Goal: Task Accomplishment & Management: Manage account settings

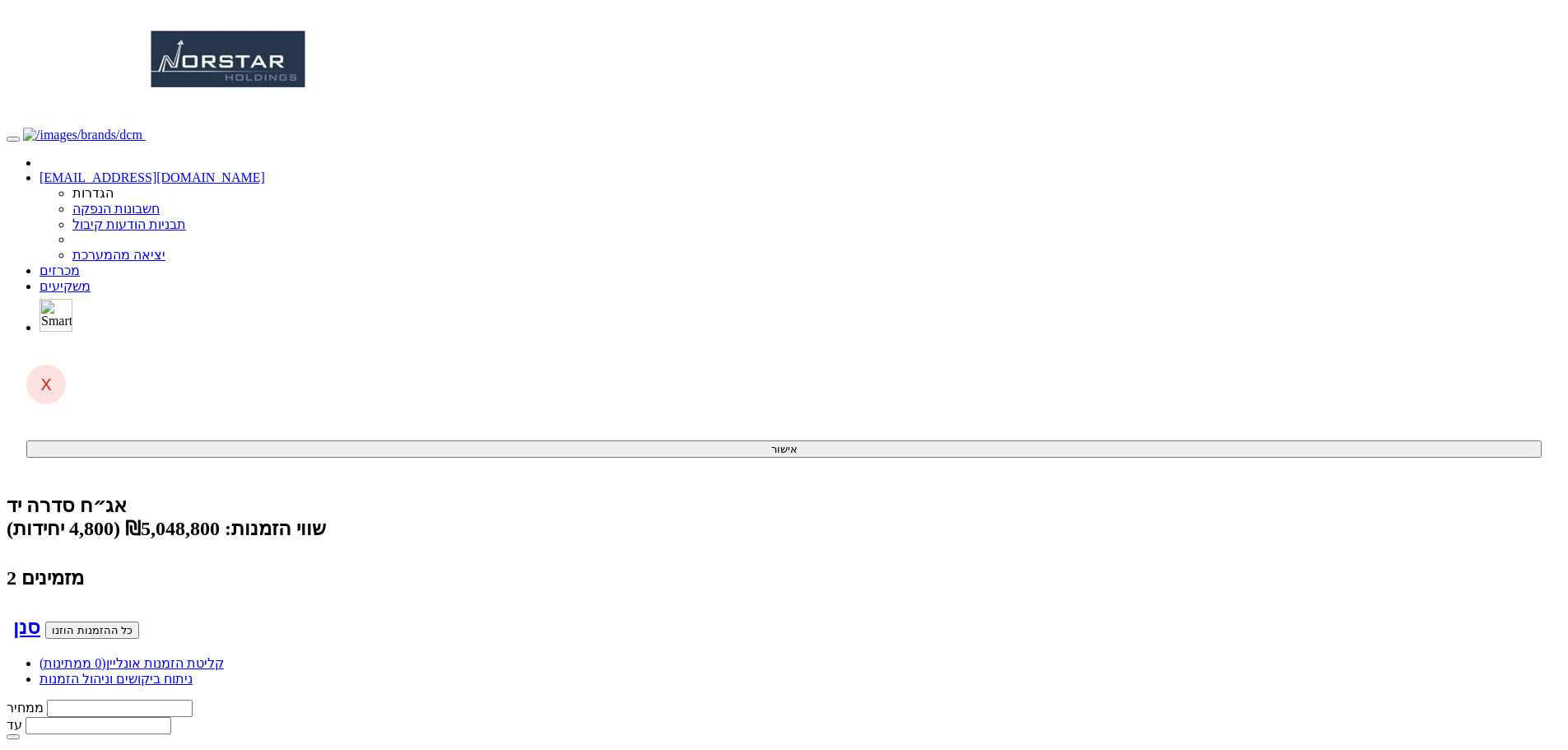
scroll to position [32, 0]
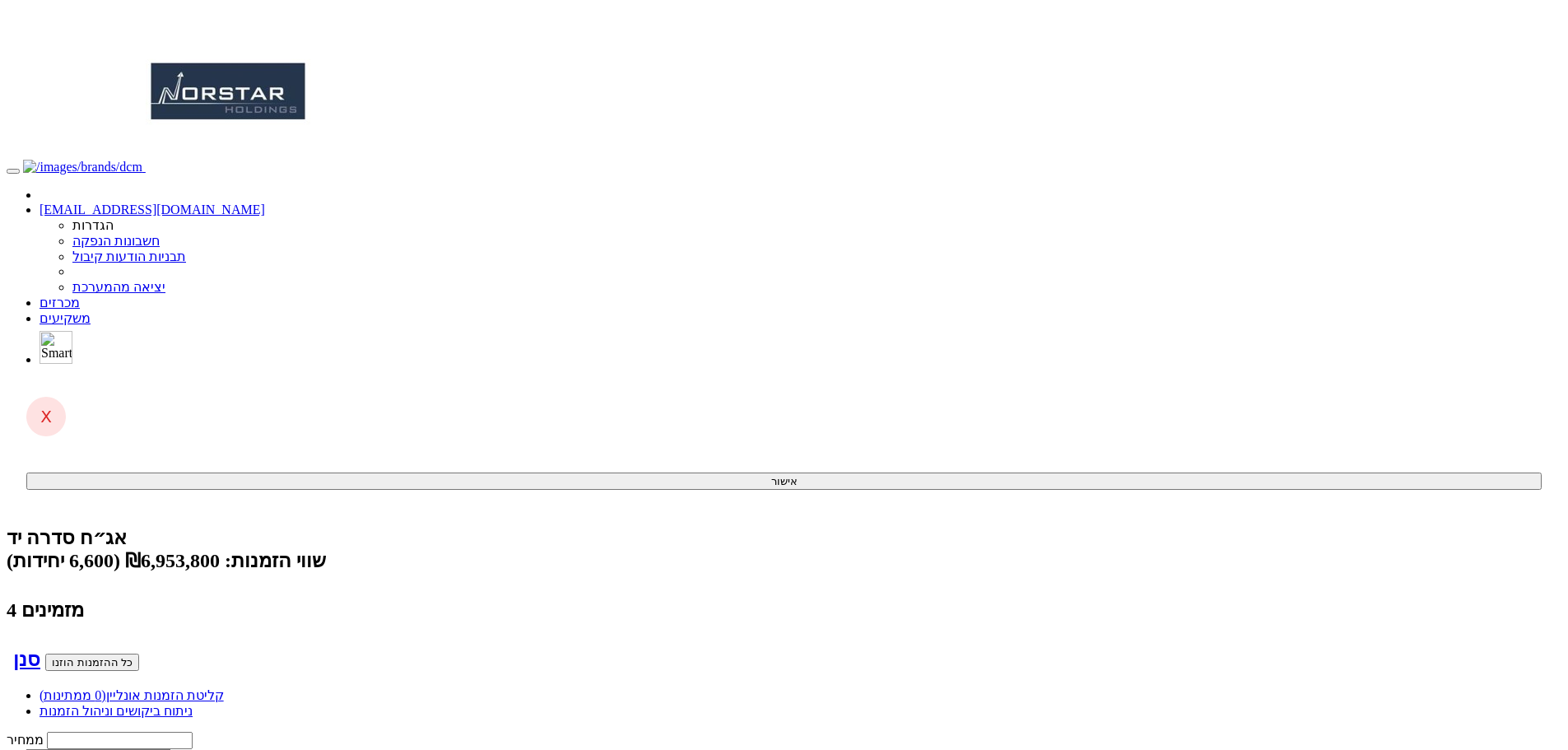
scroll to position [32, 0]
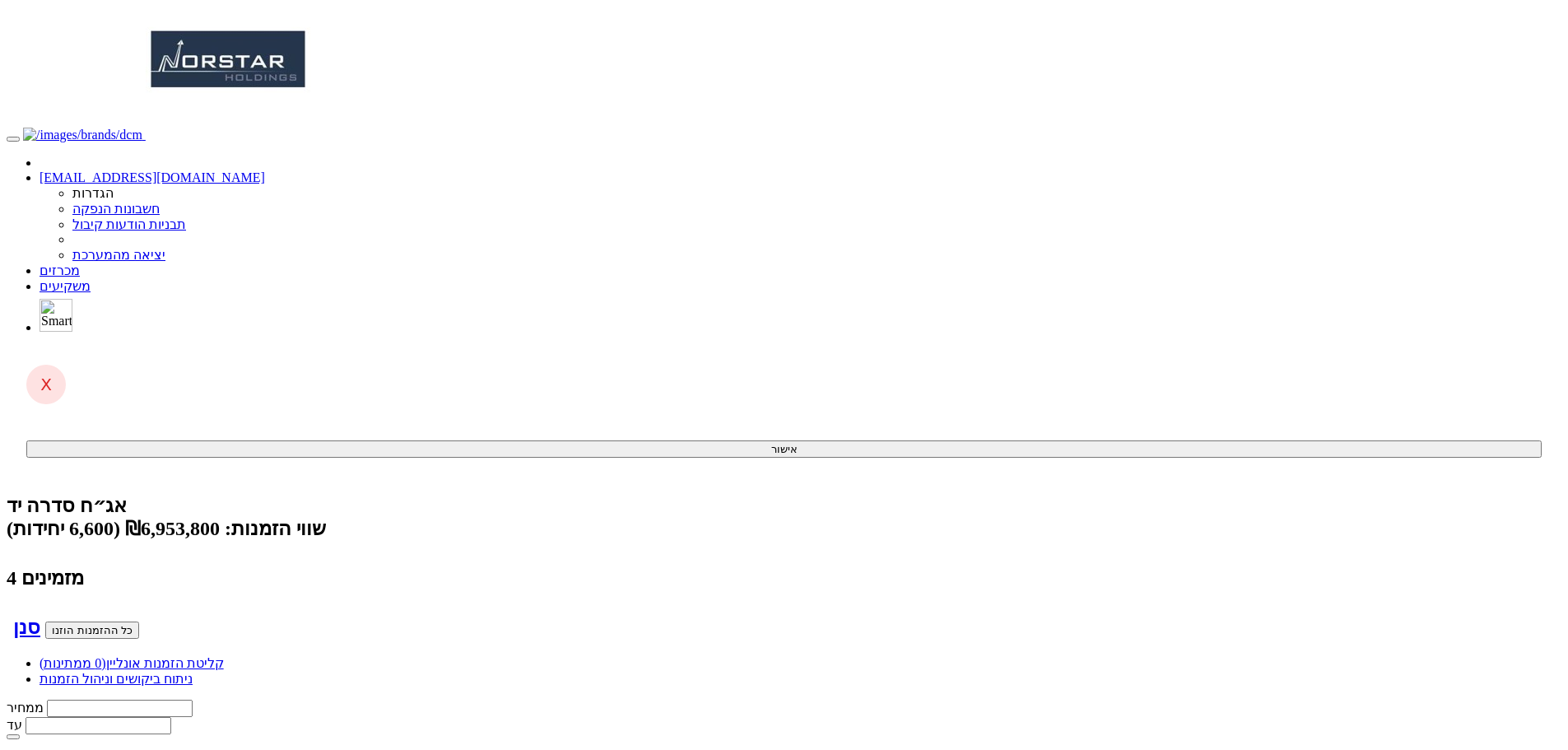
click at [223, 656] on link "קליטת הזמנות אונליין (0 ממתינות)" at bounding box center [132, 663] width 185 height 14
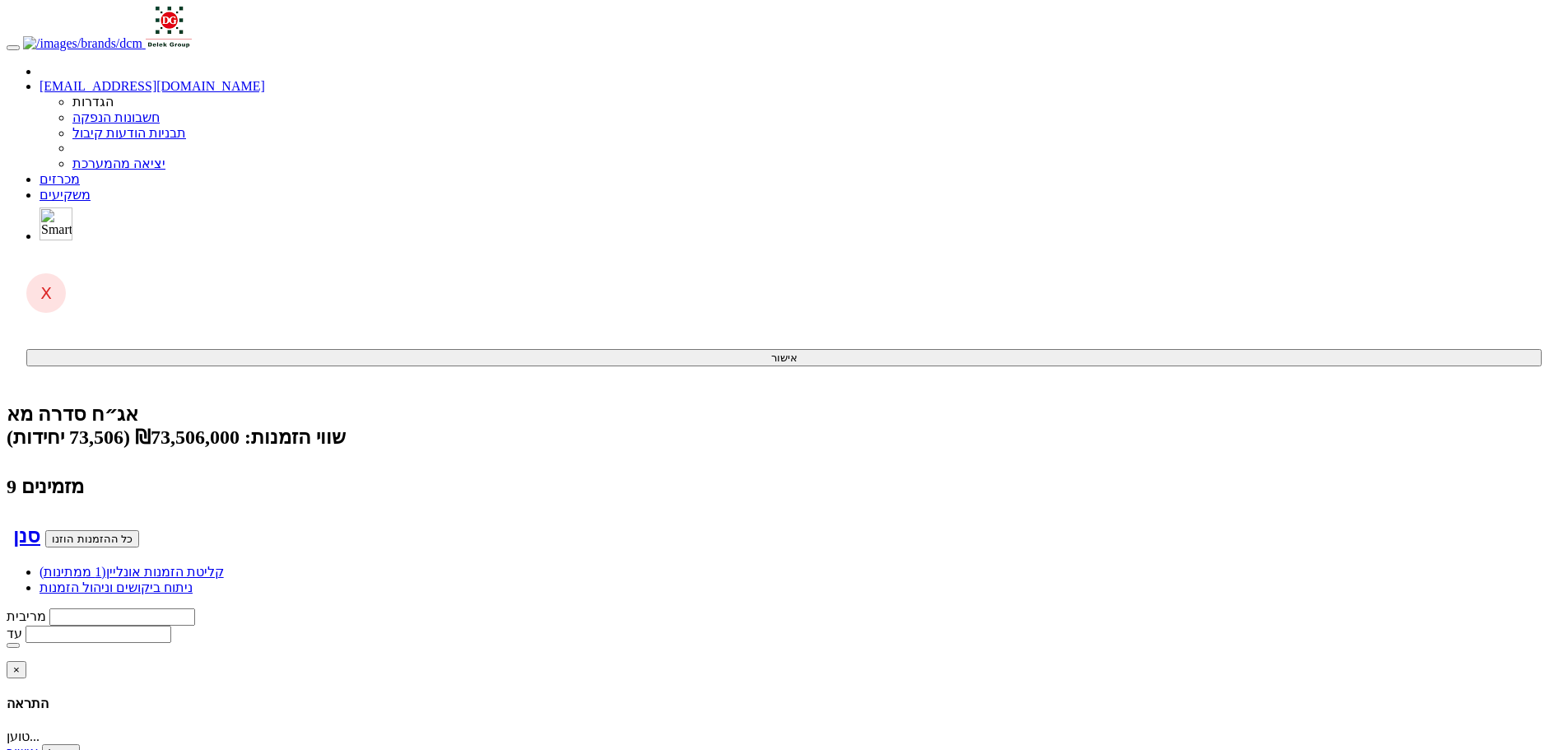
scroll to position [165, 0]
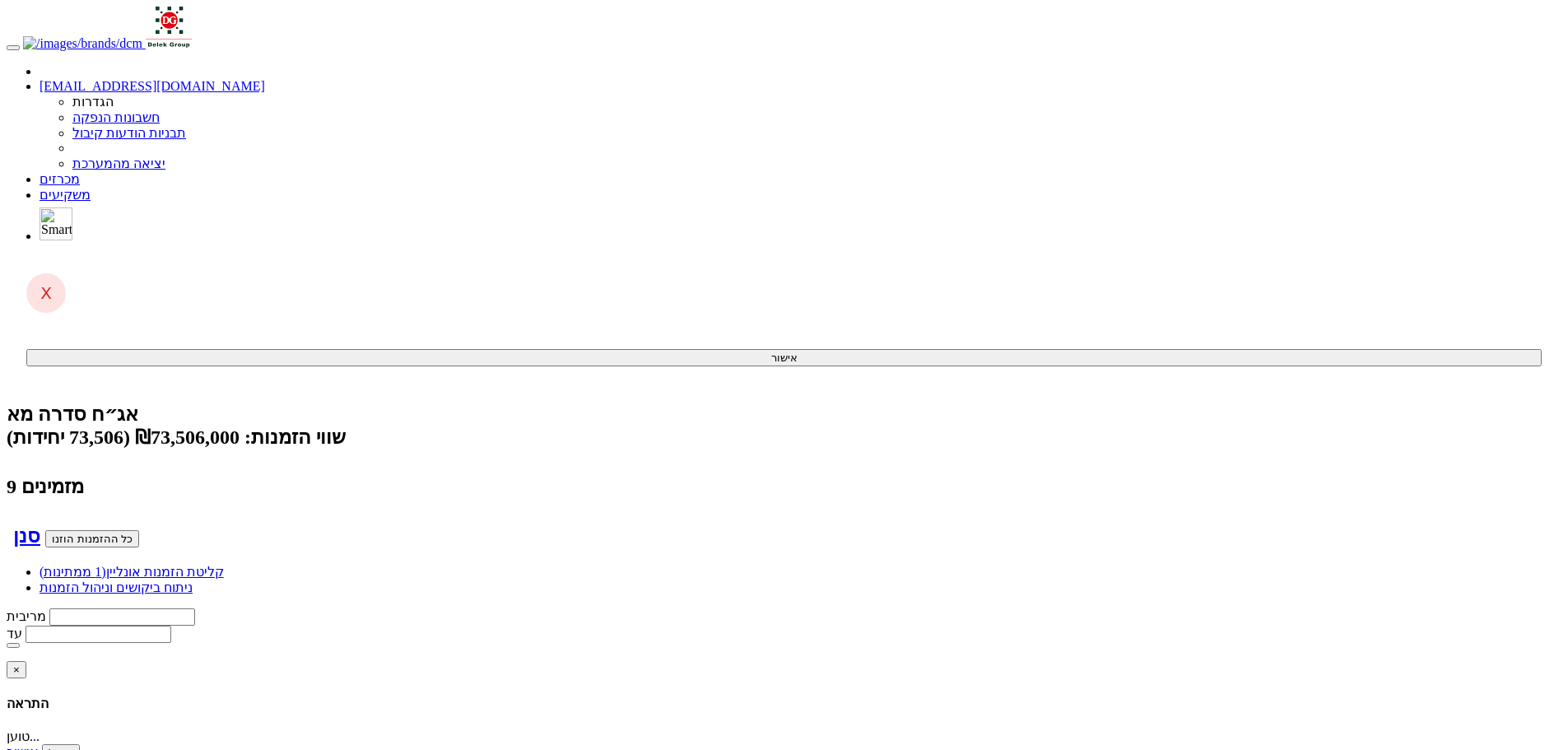
click at [223, 565] on link "קליטת הזמנות אונליין (1 ממתינות)" at bounding box center [132, 572] width 185 height 14
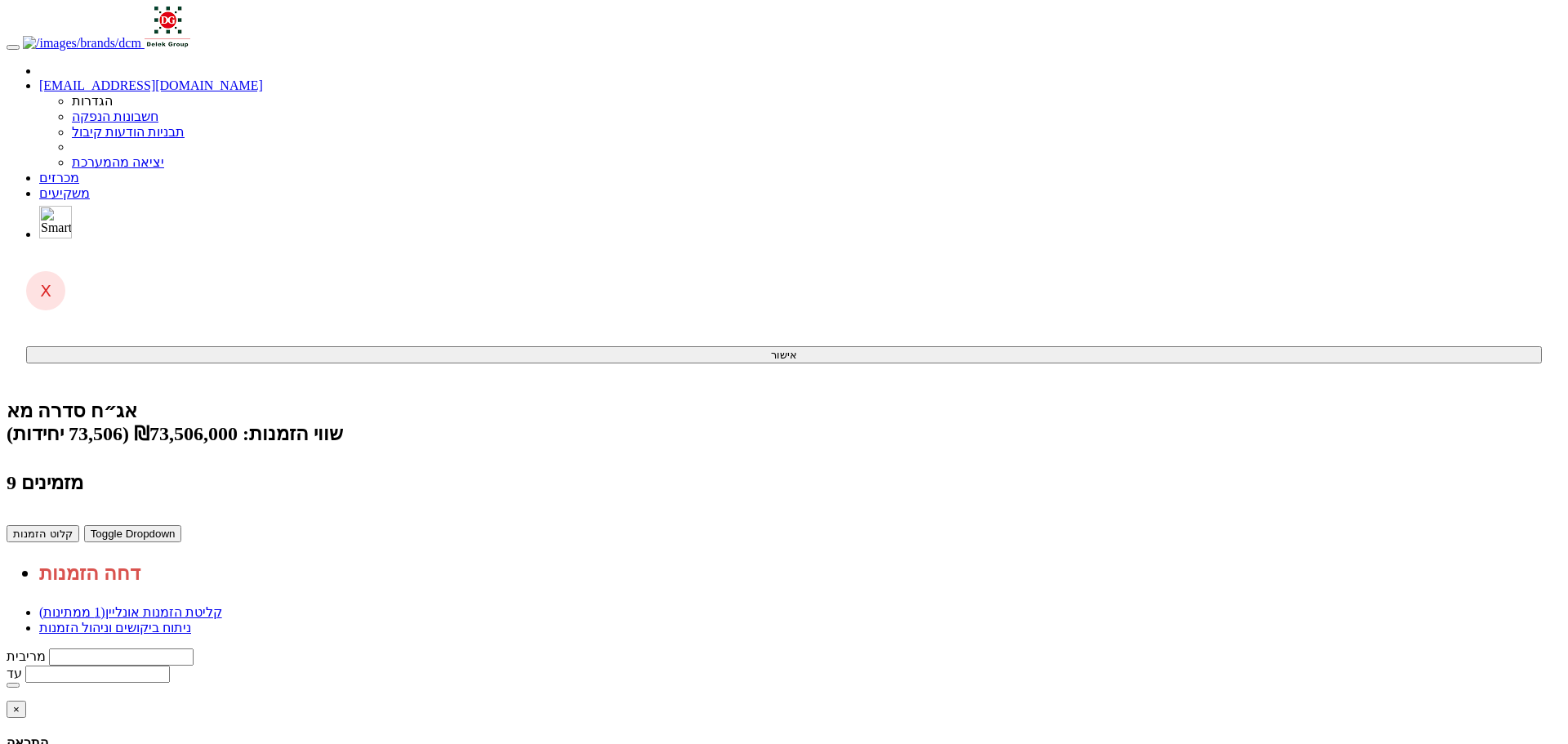
click at [191, 621] on link "ניתוח ביקושים וניהול הזמנות" at bounding box center [115, 628] width 152 height 14
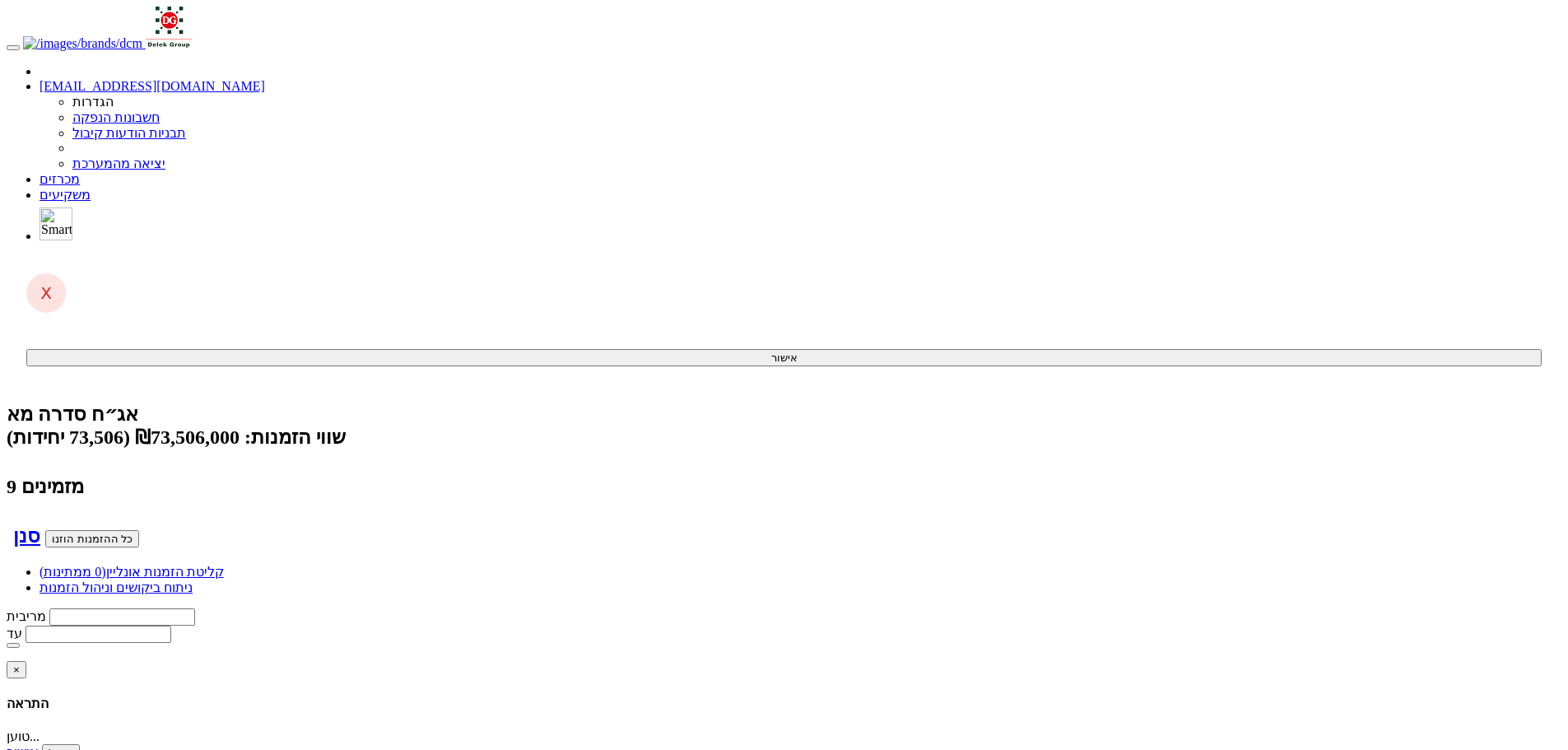
click at [223, 565] on link "קליטת הזמנות אונליין (0 ממתינות)" at bounding box center [132, 572] width 185 height 14
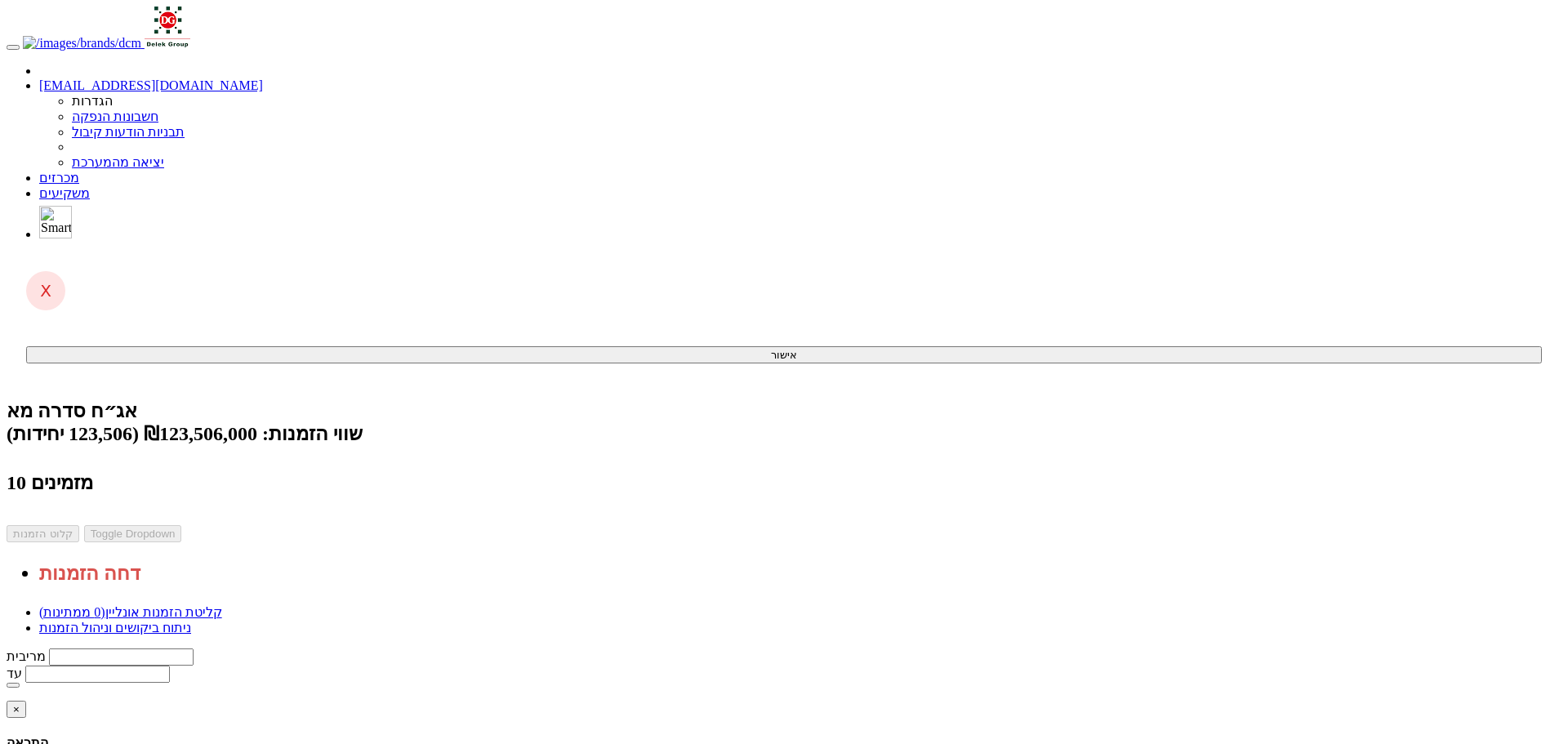
click at [191, 621] on link "ניתוח ביקושים וניהול הזמנות" at bounding box center [115, 628] width 152 height 14
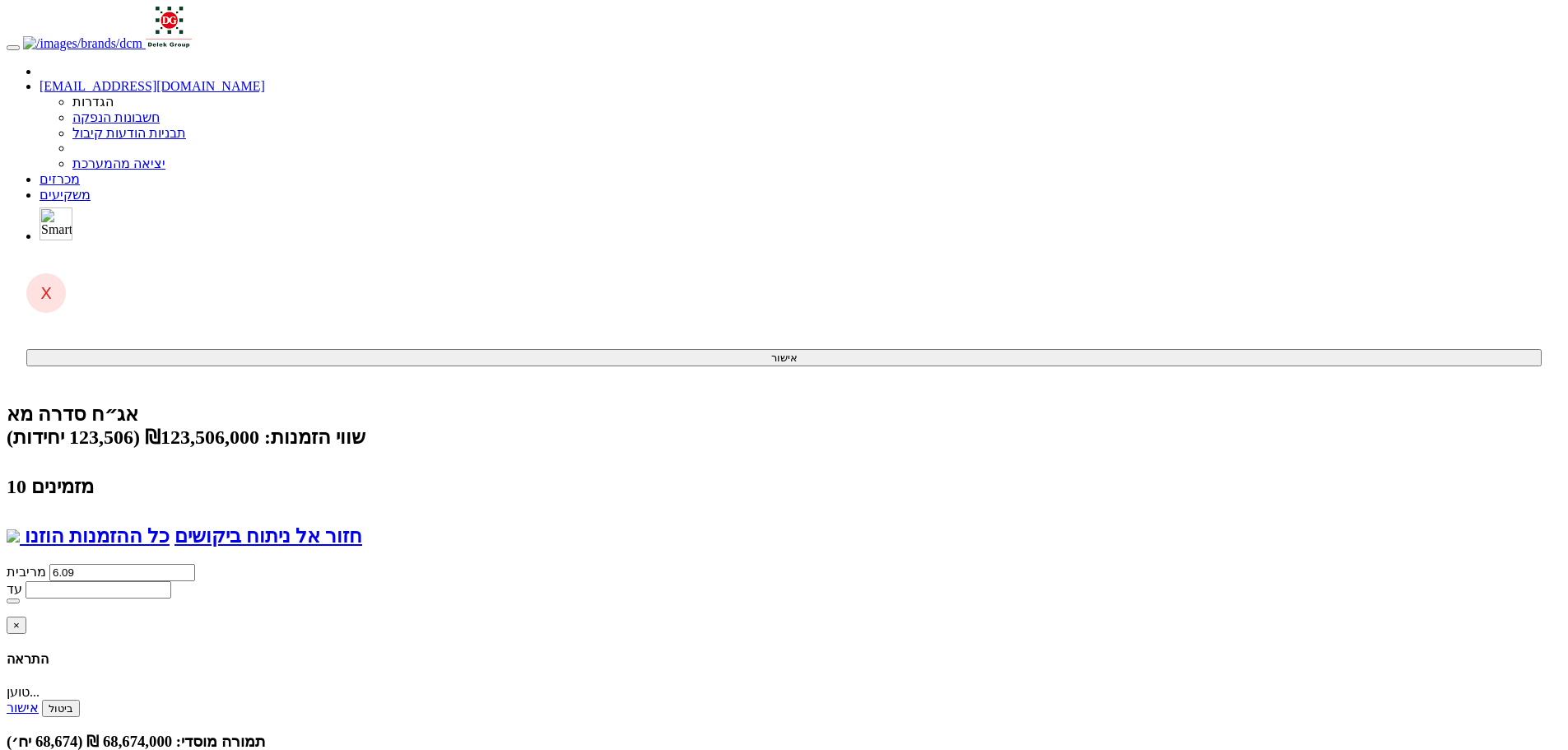
click at [80, 172] on link "מכרזים" at bounding box center [59, 179] width 41 height 14
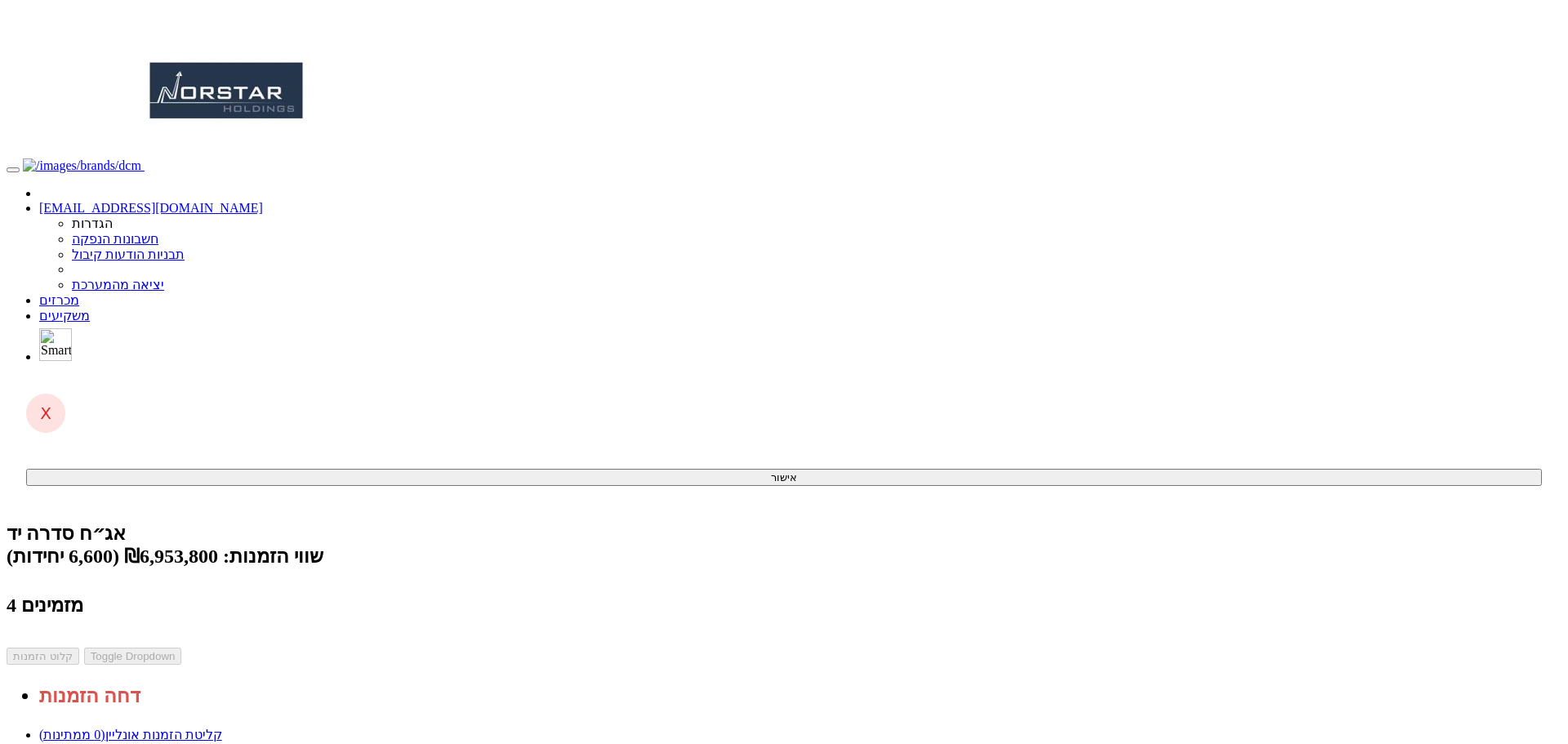
click at [191, 743] on link "ניתוח ביקושים וניהול הזמנות" at bounding box center [115, 750] width 152 height 14
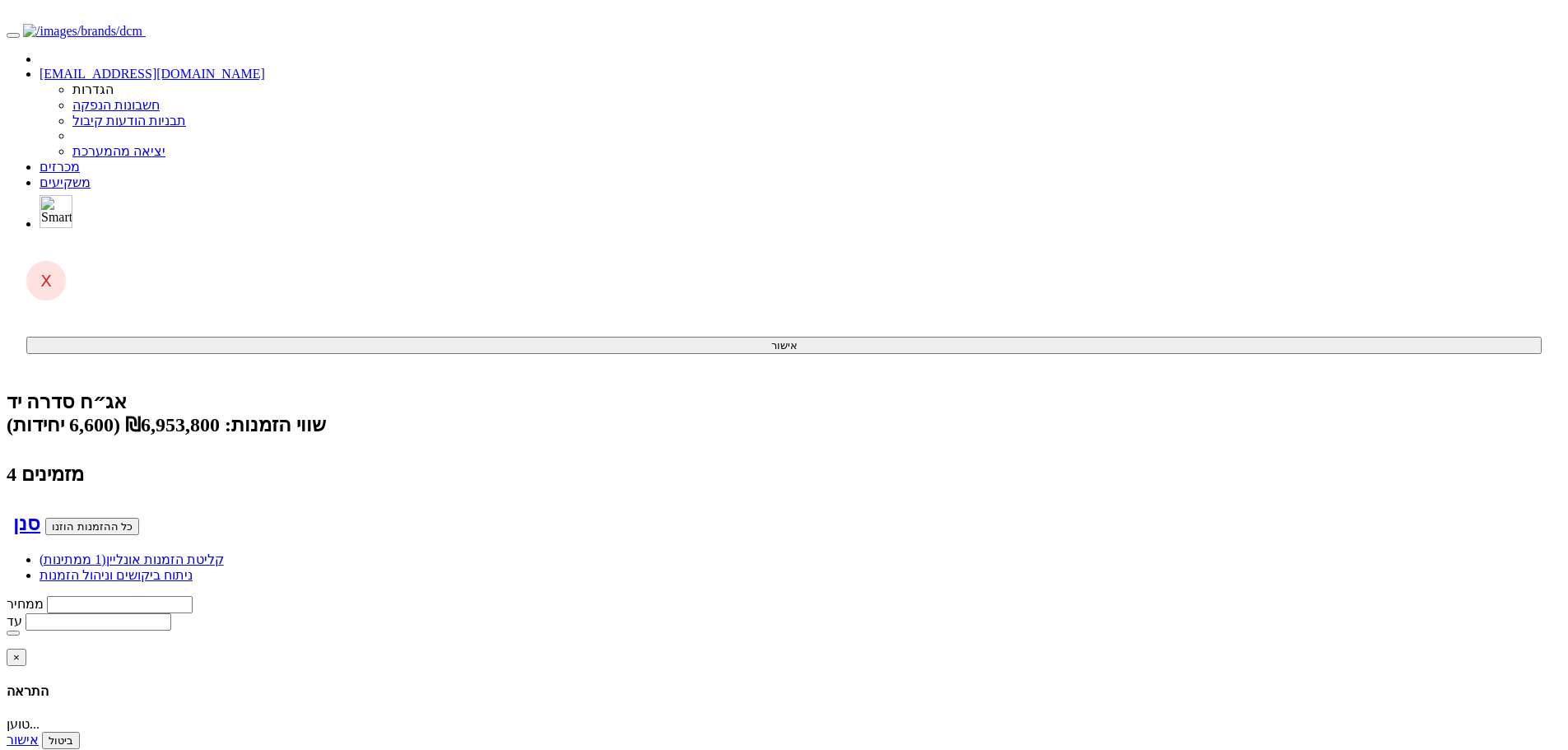
click at [1300, 501] on body "yifath@dcm.co.il הגדרות חשבונות הנפקה תבניות הודעות קיבול" at bounding box center [783, 680] width 1554 height 1617
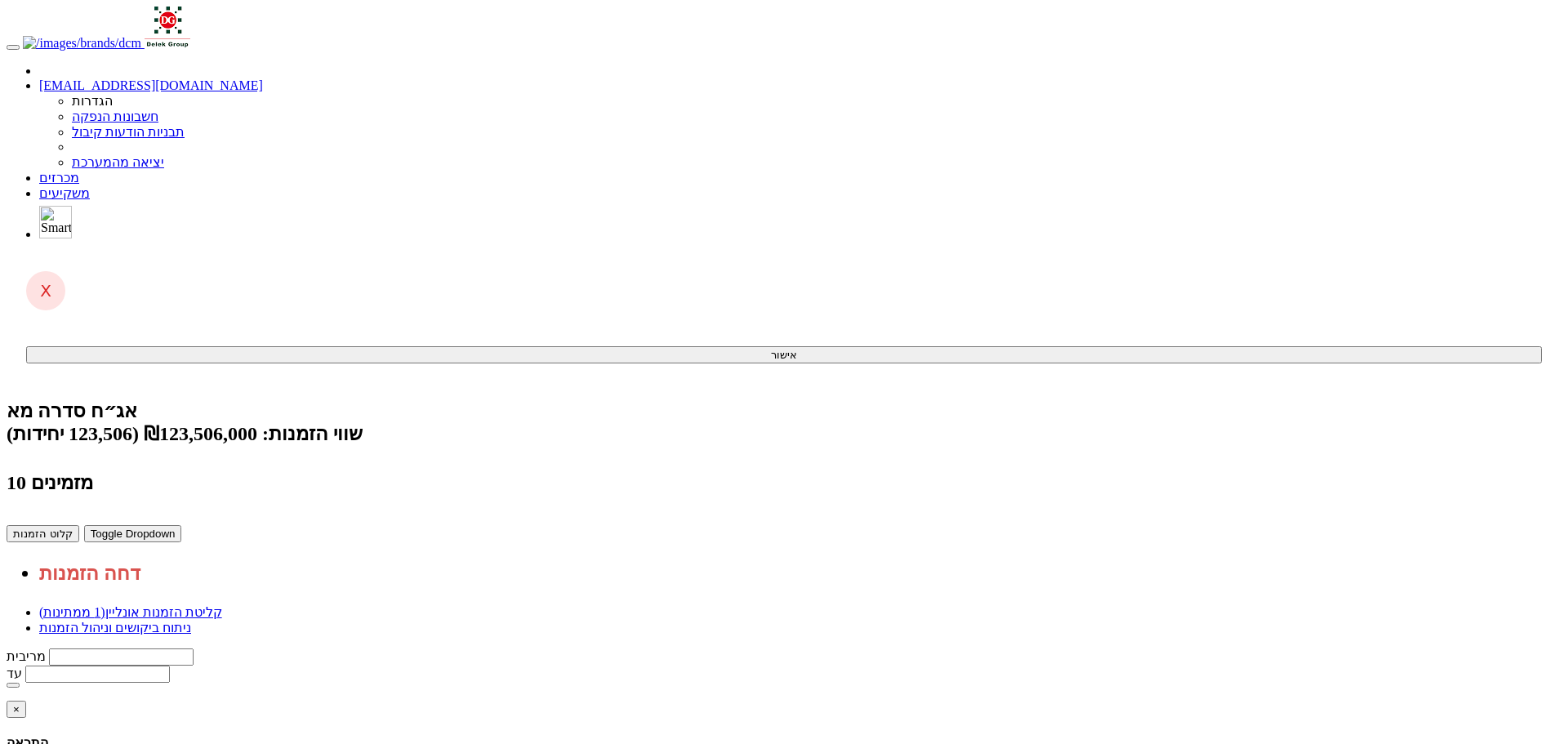
click at [191, 621] on link "ניתוח ביקושים וניהול הזמנות" at bounding box center [115, 628] width 152 height 14
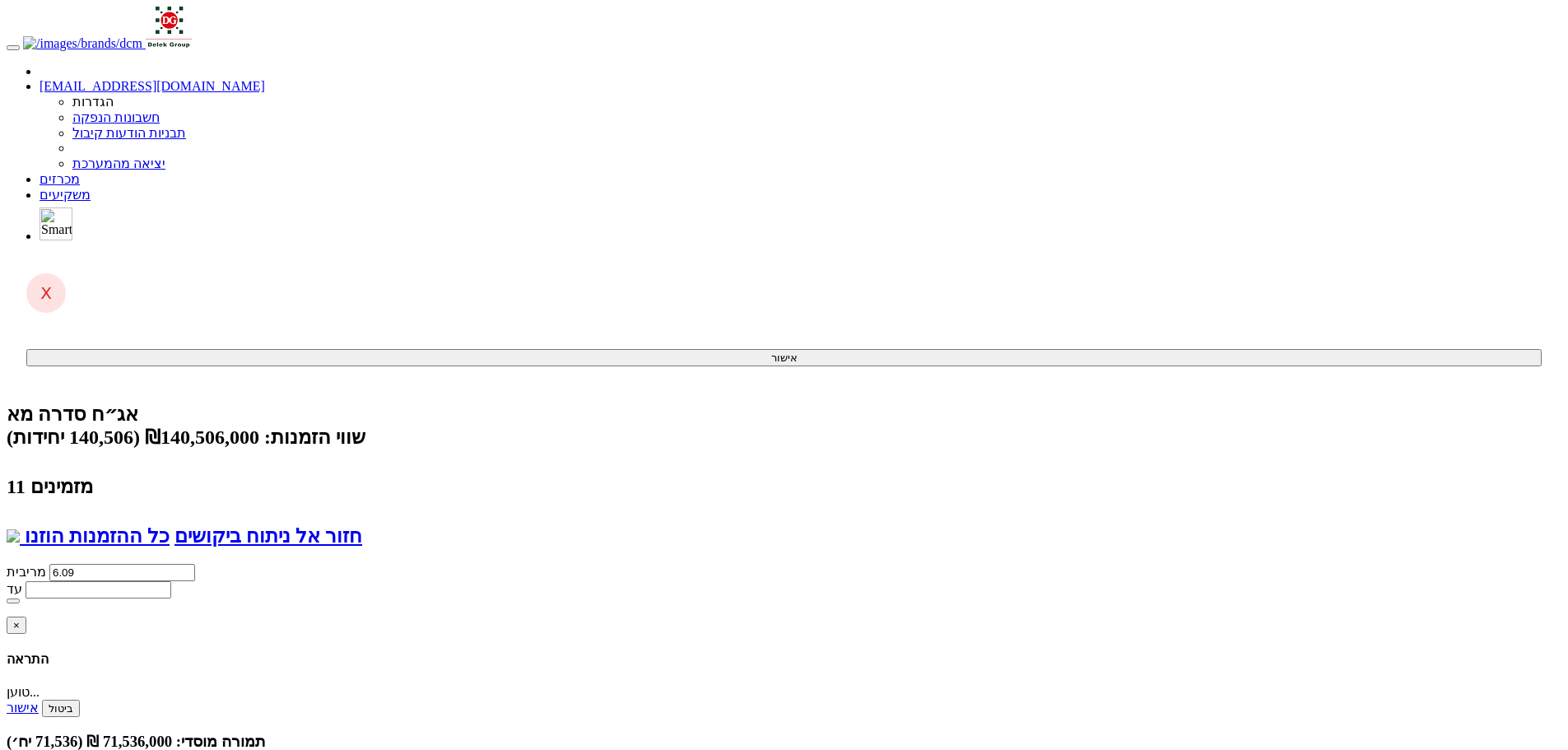
drag, startPoint x: 1190, startPoint y: 318, endPoint x: 1134, endPoint y: 337, distance: 59.1
click at [362, 526] on link "חזור אל ניתוח ביקושים" at bounding box center [269, 536] width 187 height 22
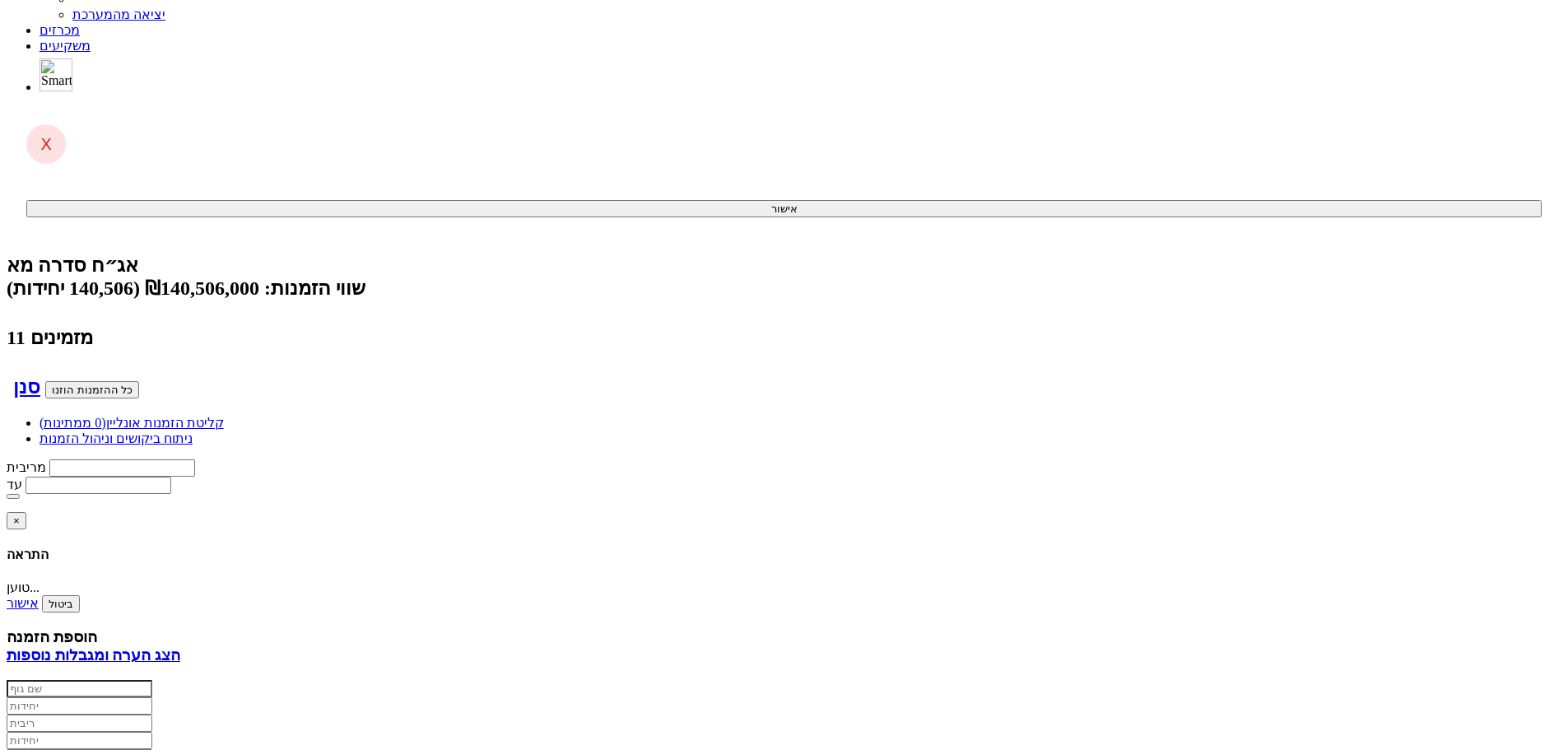
scroll to position [67, 0]
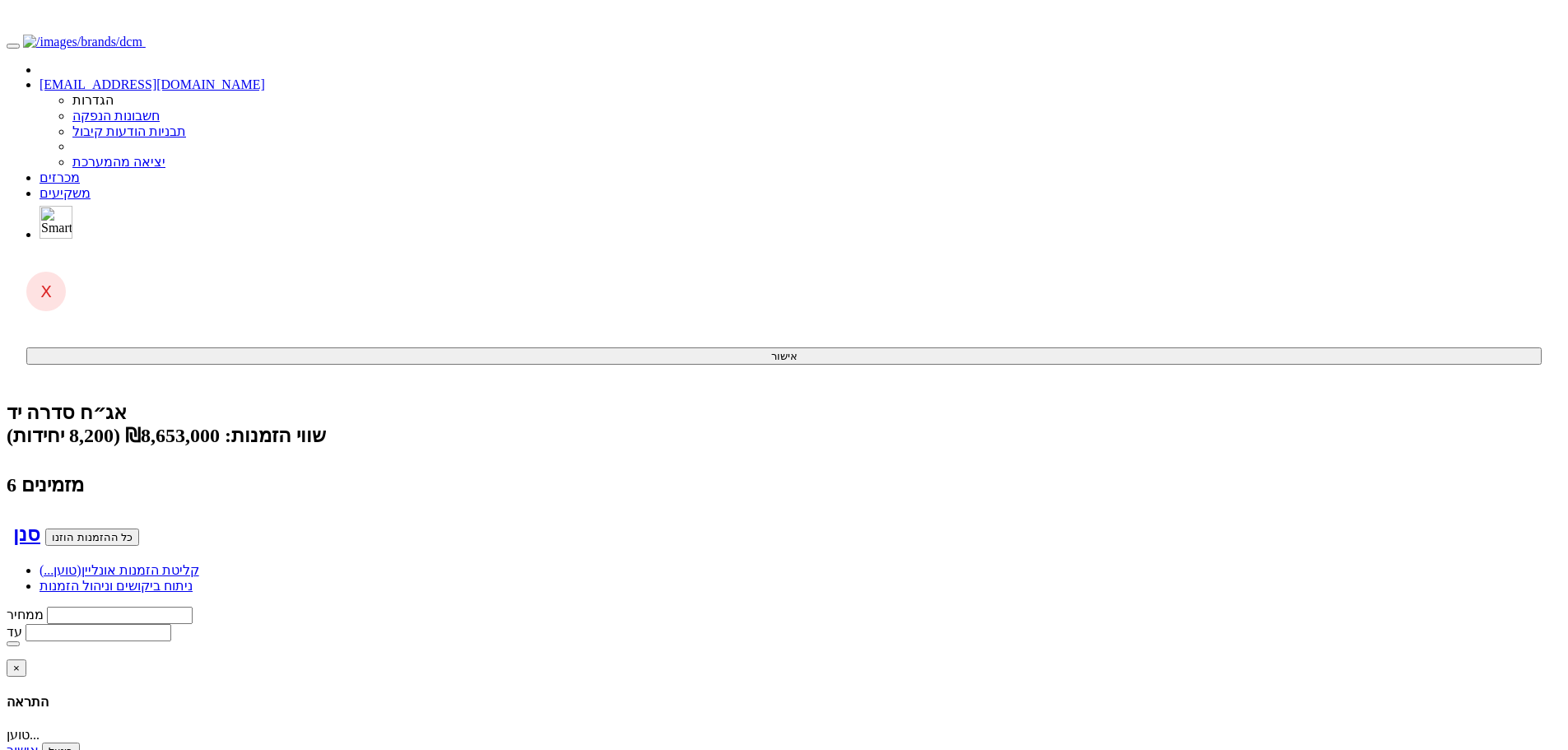
scroll to position [125, 0]
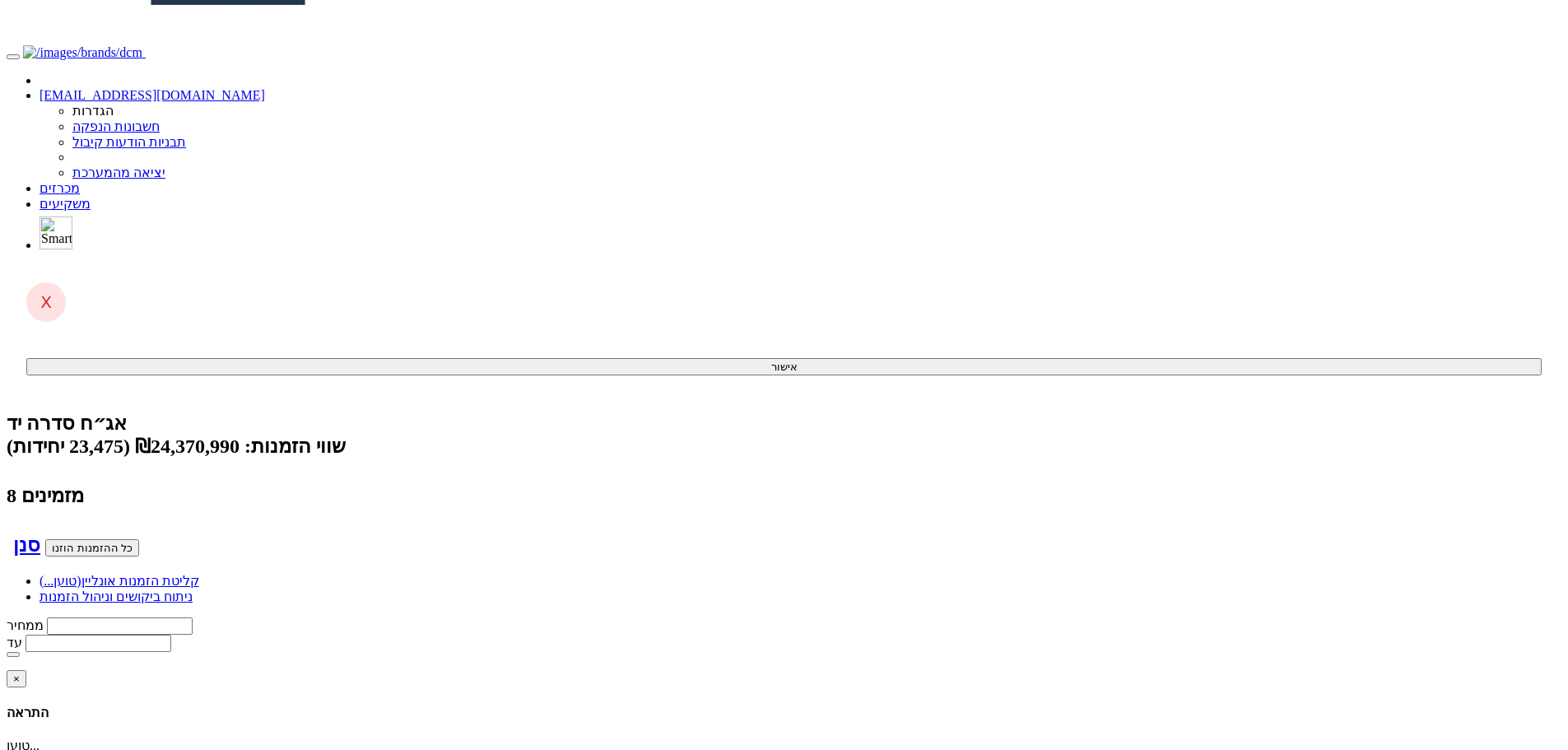
scroll to position [114, 0]
click at [1366, 291] on body "yifath@dcm.co.il הגדרות חשבונות הנפקה תבניות הודעות קיבול" at bounding box center [783, 749] width 1554 height 1715
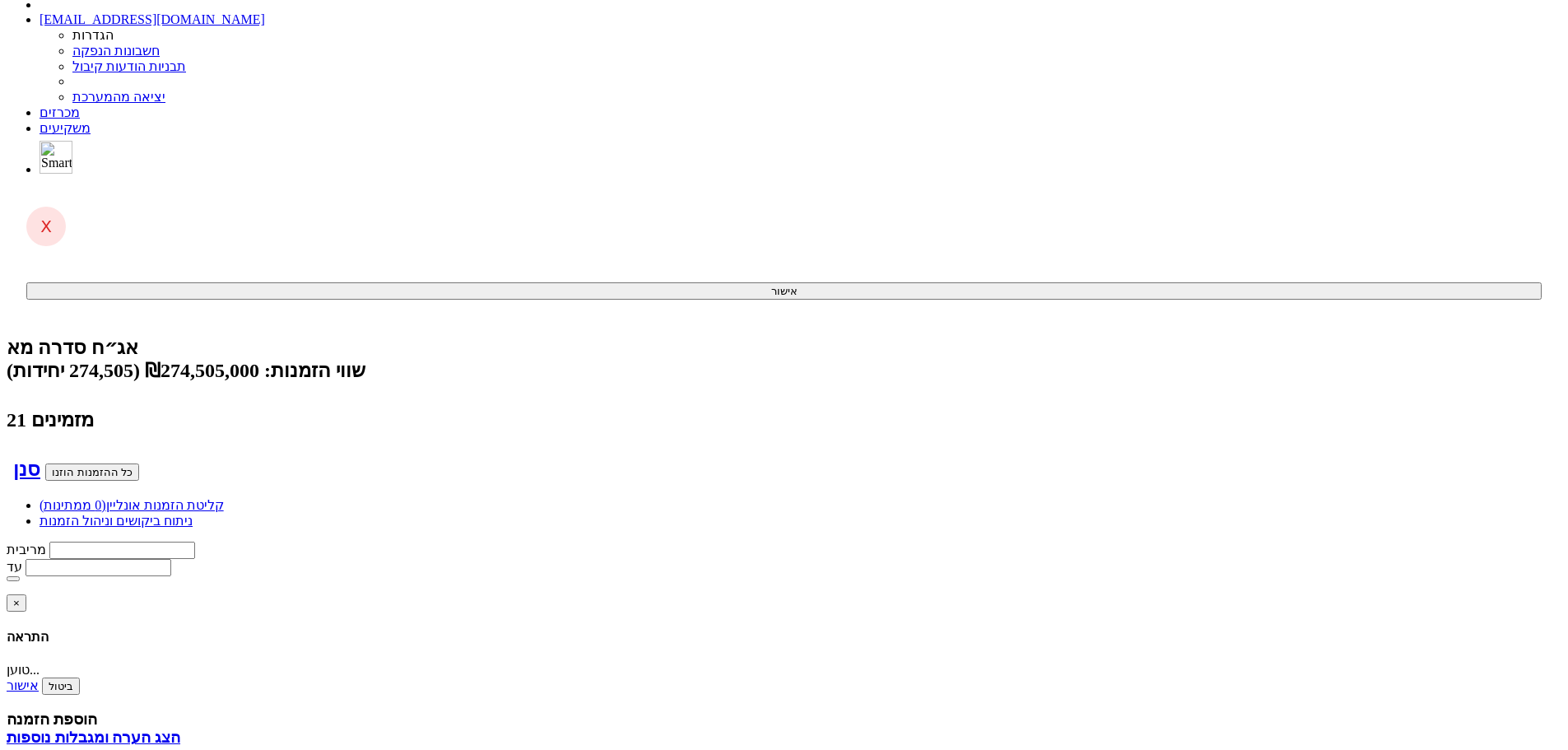
scroll to position [232, 0]
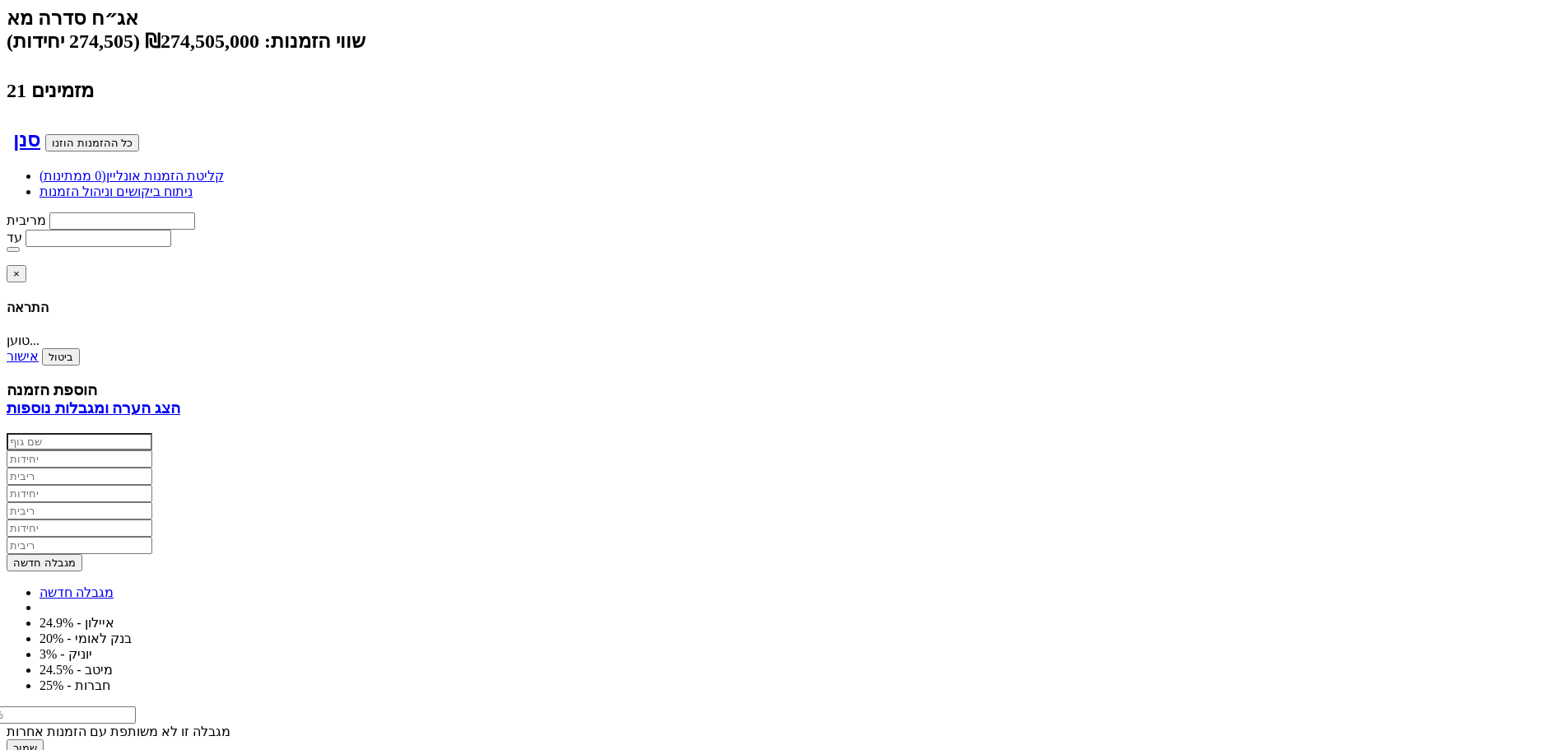
scroll to position [67, 0]
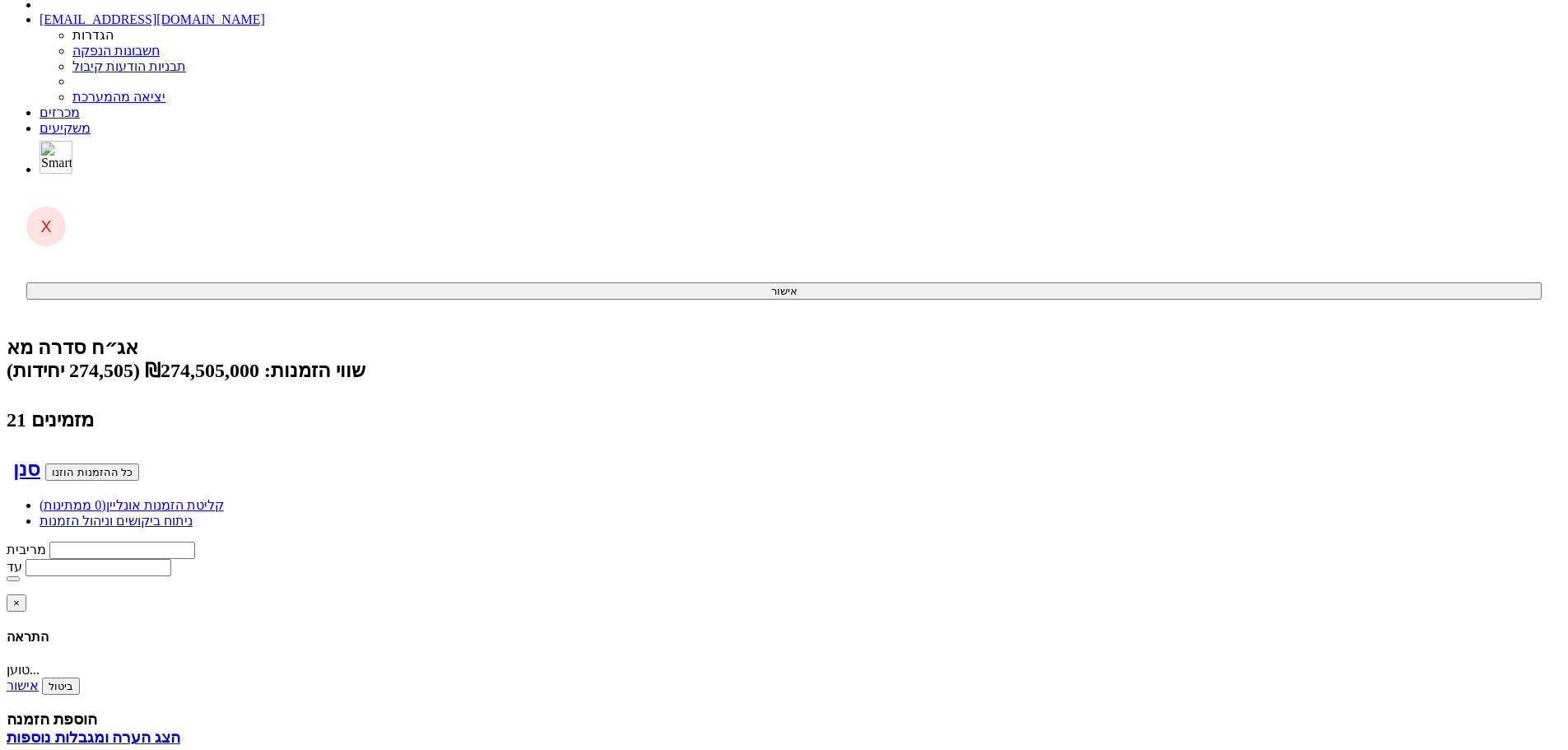
click at [223, 498] on link "קליטת הזמנות אונליין (0 ממתינות)" at bounding box center [132, 506] width 185 height 14
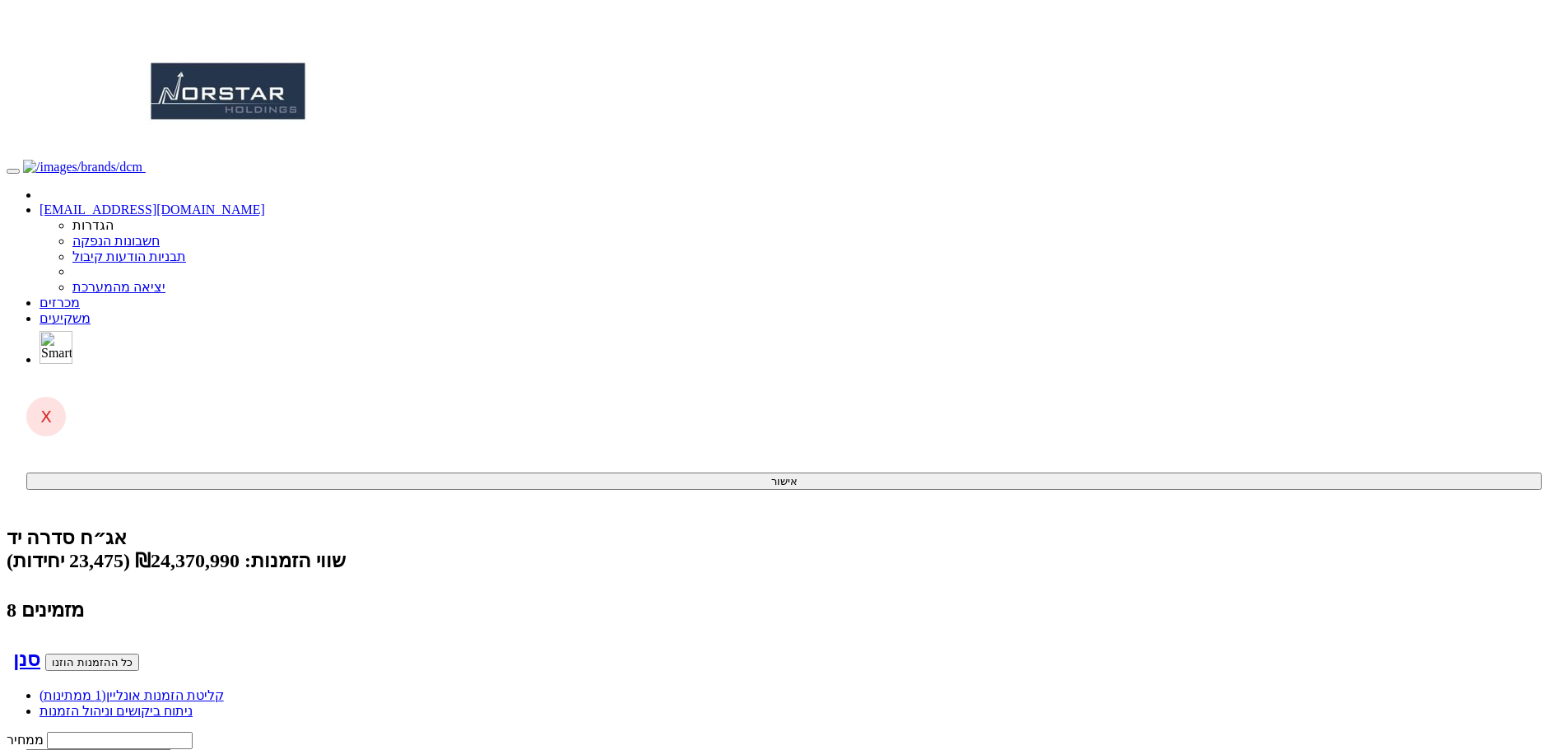
click at [223, 688] on link "קליטת הזמנות אונליין (1 ממתינות)" at bounding box center [132, 695] width 185 height 14
click at [193, 749] on link "ניתוח ביקושים וניהול הזמנות" at bounding box center [116, 756] width 153 height 14
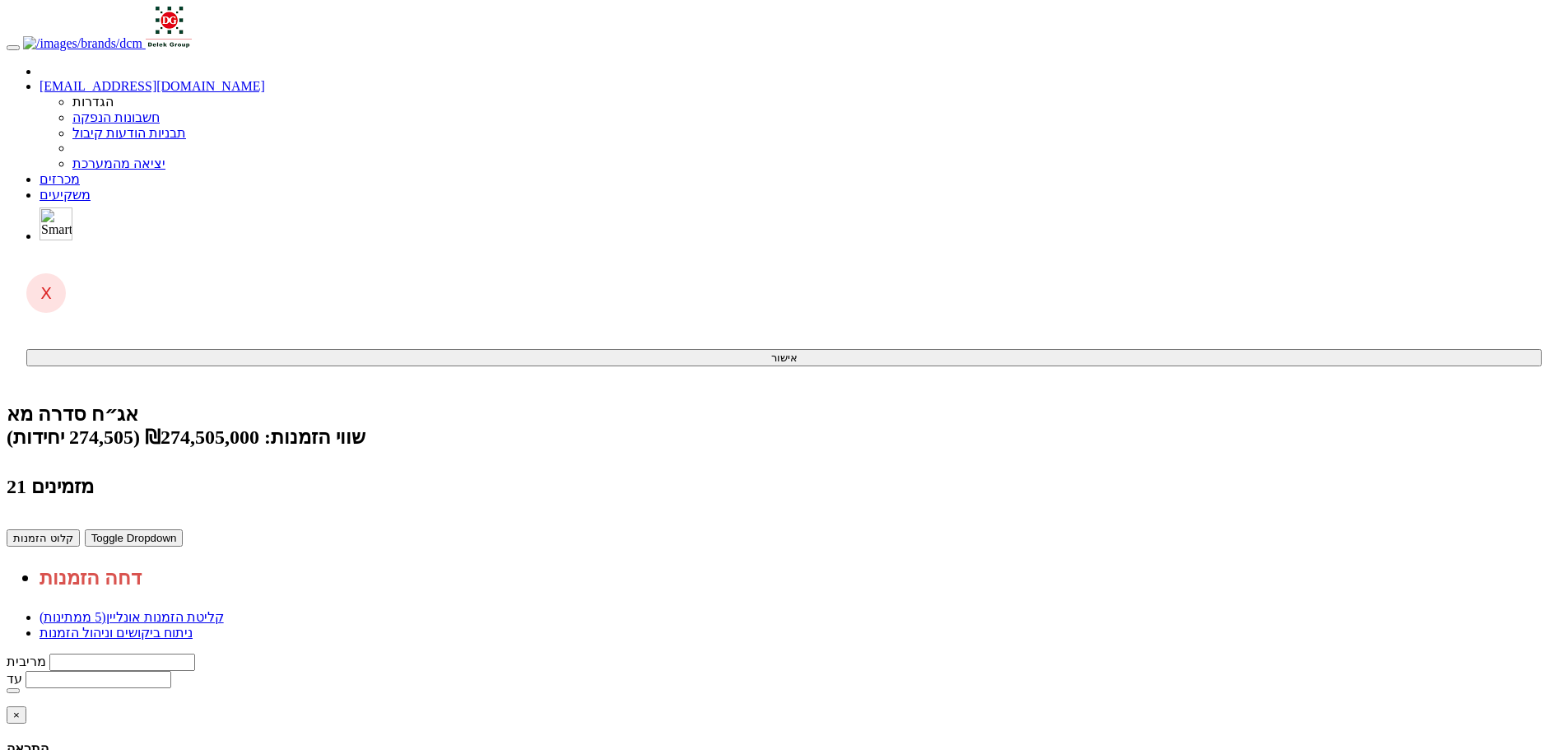
click at [1470, 392] on body "yifath@dcm.co.il הגדרות חשבונות הנפקה תבניות הודעות קיבול" at bounding box center [783, 666] width 1554 height 1321
click at [193, 626] on link "ניתוח ביקושים וניהול הזמנות" at bounding box center [116, 633] width 153 height 14
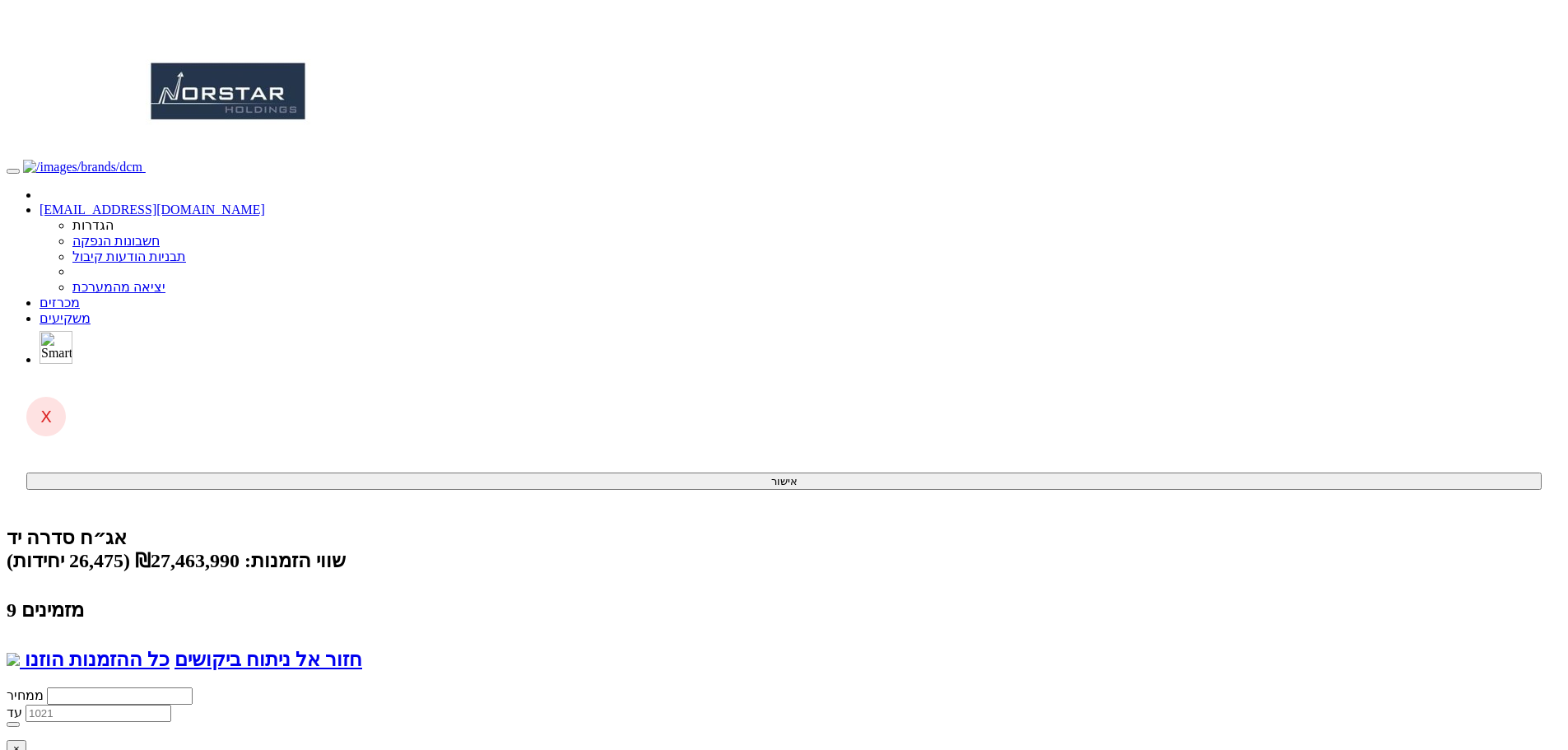
select select "67c9bc32b66a865907f61c11"
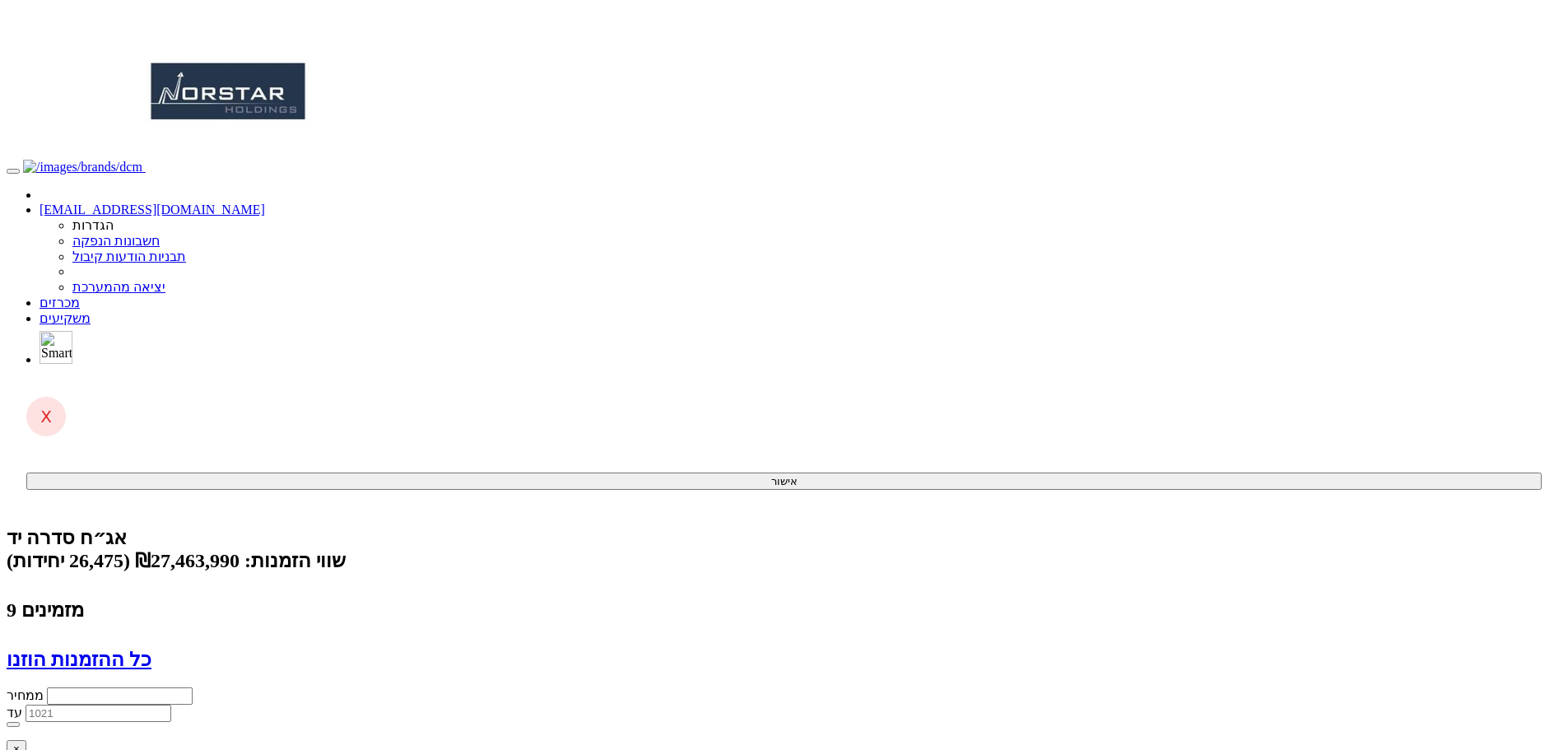
select select "5d765c7e354e49763c7b61d4"
select select "5d765c80354e49763c7b61d5"
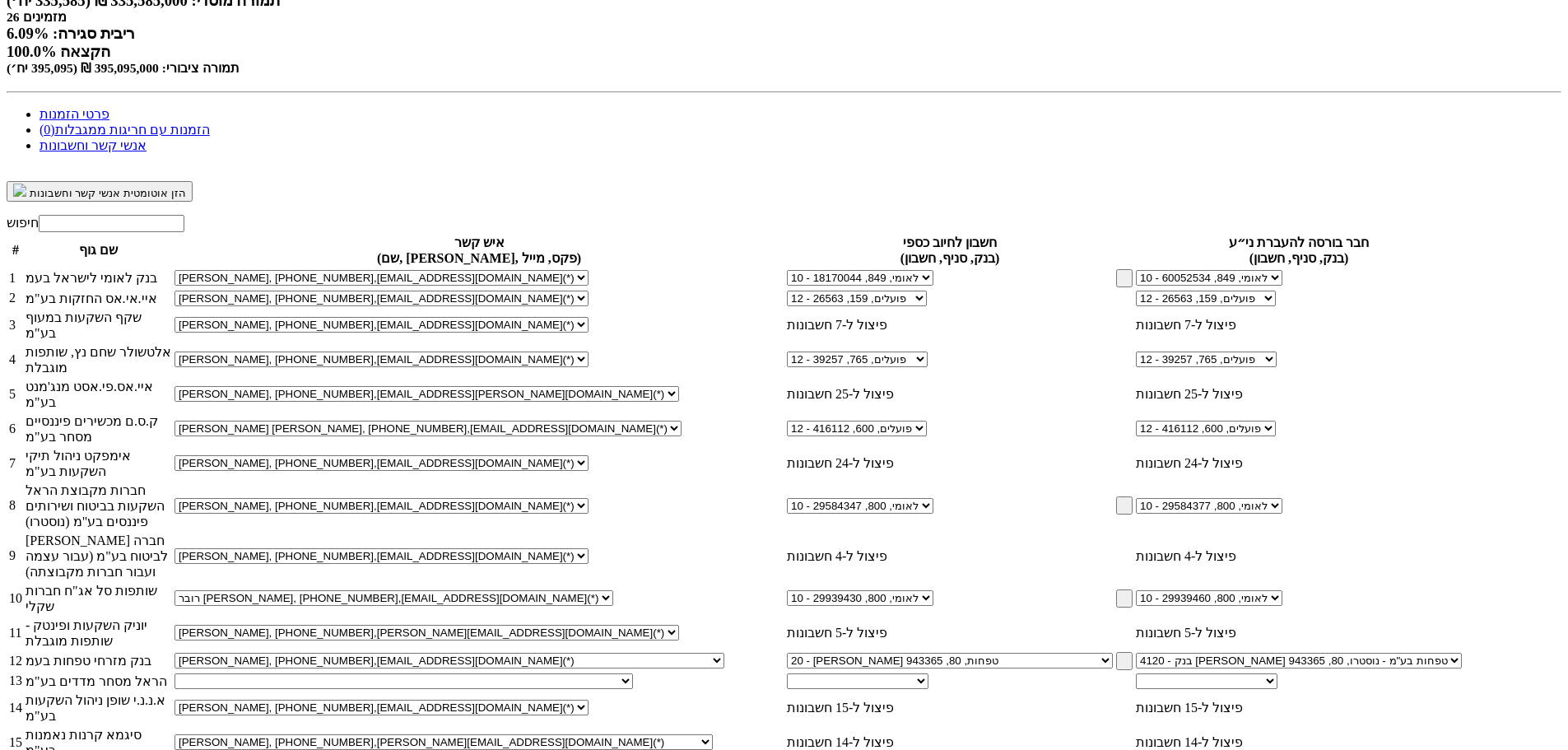
scroll to position [875, 0]
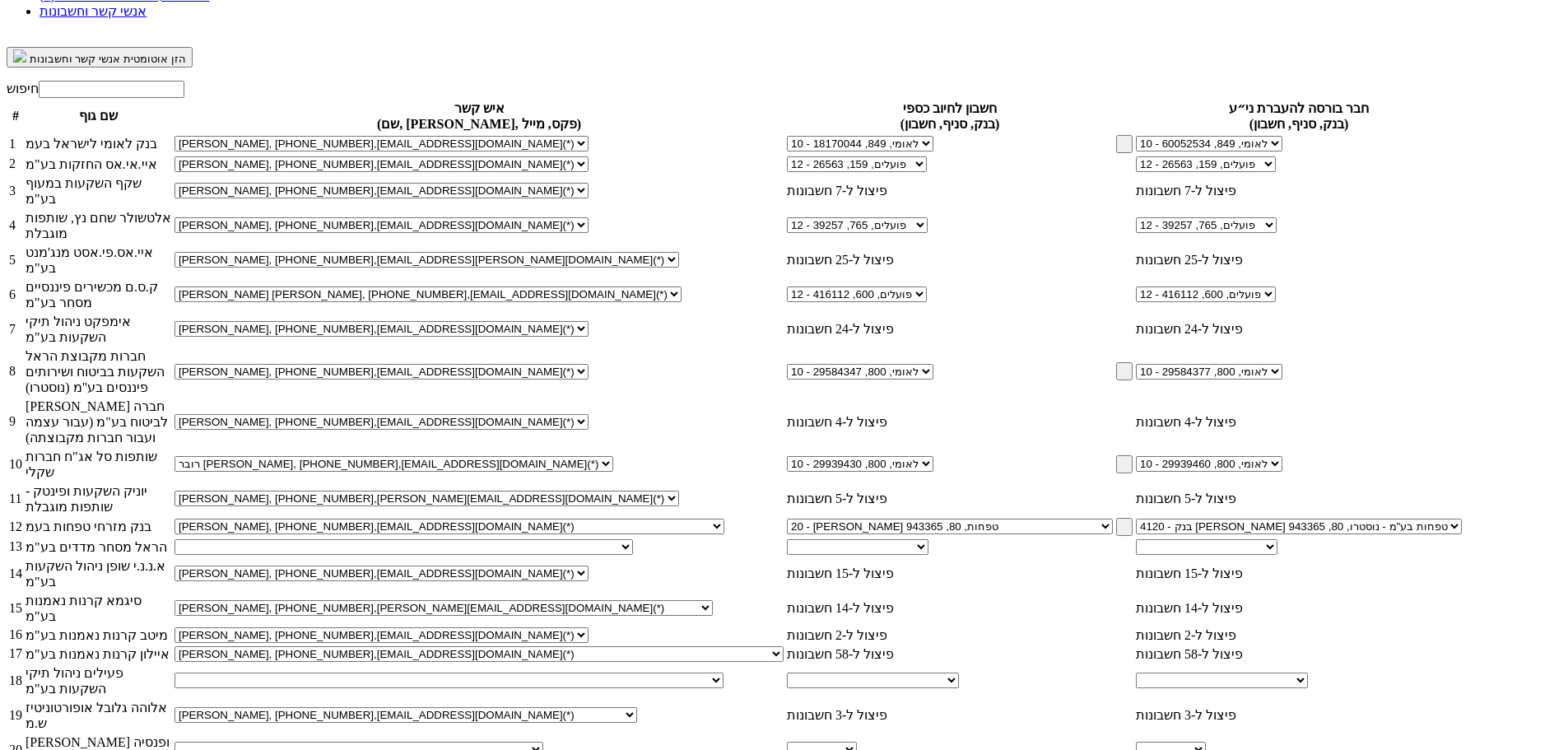
click at [633, 539] on select "אלכס רובין, 052-5553893, alexr@harel-finance.co.il נועם בצלאל, 054-8070235, noa…" at bounding box center [404, 546] width 459 height 15
select select "67c9bc32b66a865907f61c11"
click at [633, 539] on select "אלכס רובין, 052-5553893, alexr@harel-finance.co.il נועם בצלאל, 054-8070235, noa…" at bounding box center [404, 546] width 459 height 15
click at [802, 539] on select "בינלאומי (31), 46, 888023 חשבון חדש" at bounding box center [857, 546] width 141 height 15
select select "5d765c7e354e49763c7b61d4"
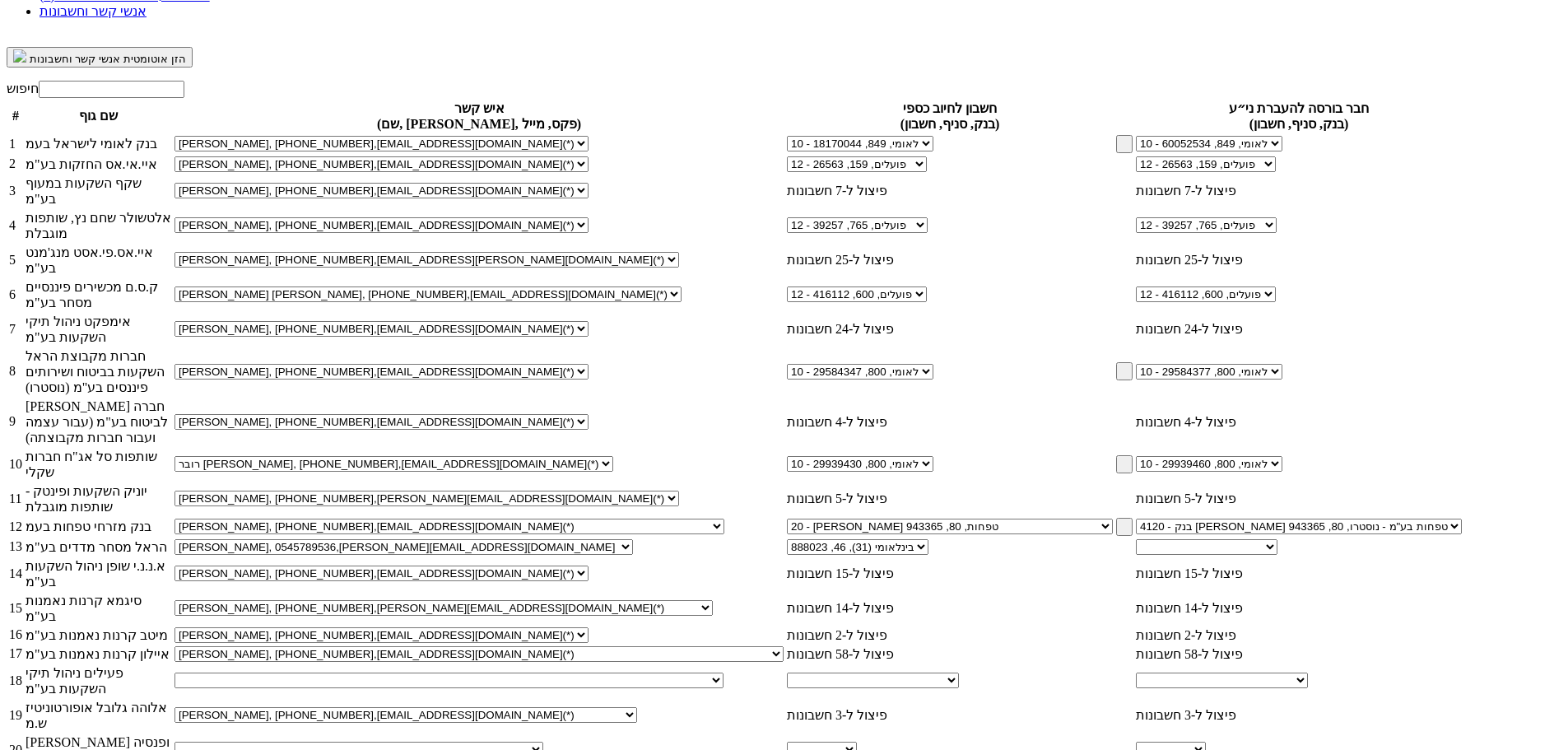
click at [787, 539] on select "בינלאומי (31), 46, 888023 חשבון חדש" at bounding box center [857, 546] width 141 height 15
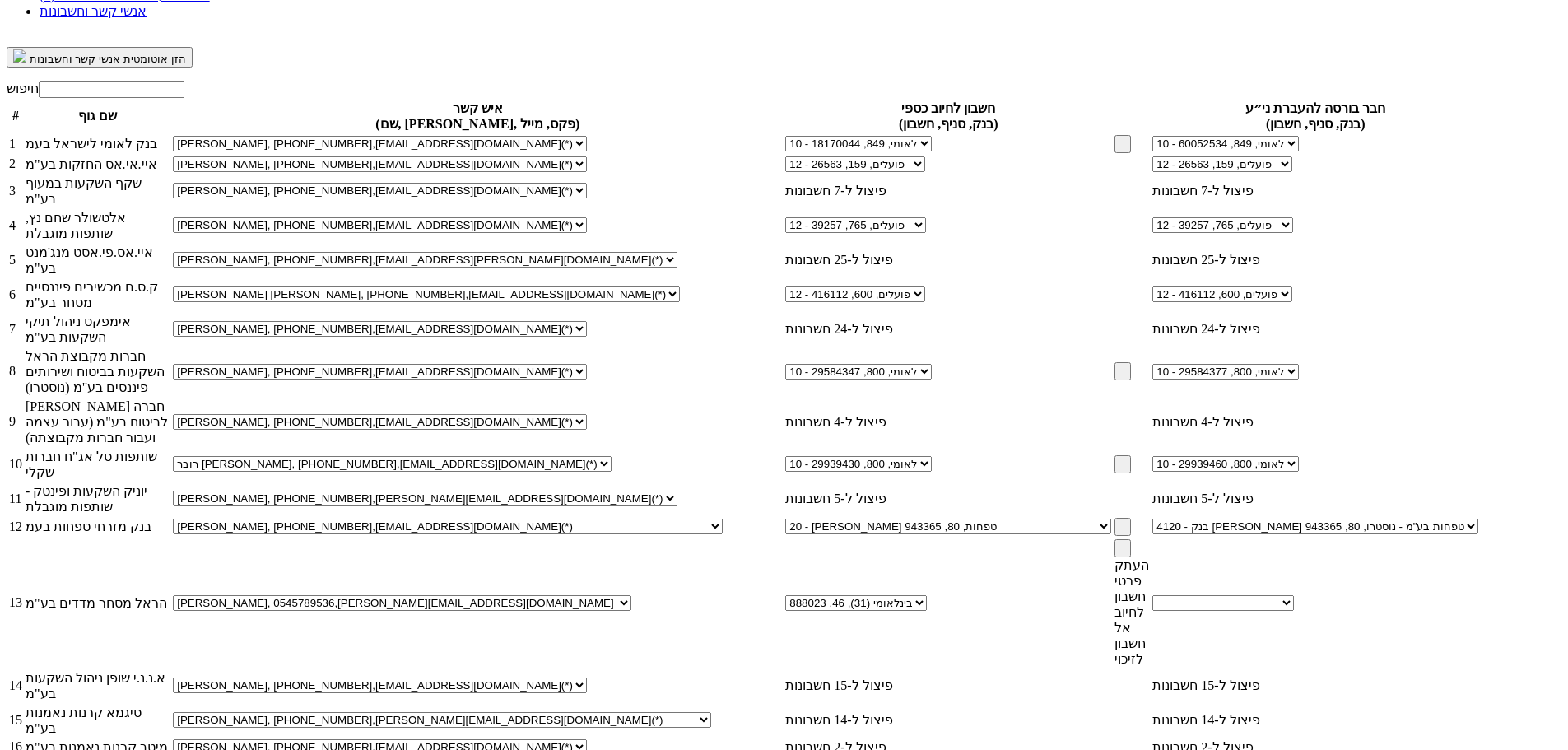
click at [1123, 548] on span at bounding box center [1123, 548] width 0 height 0
select select "5d765c80354e49763c7b61d5"
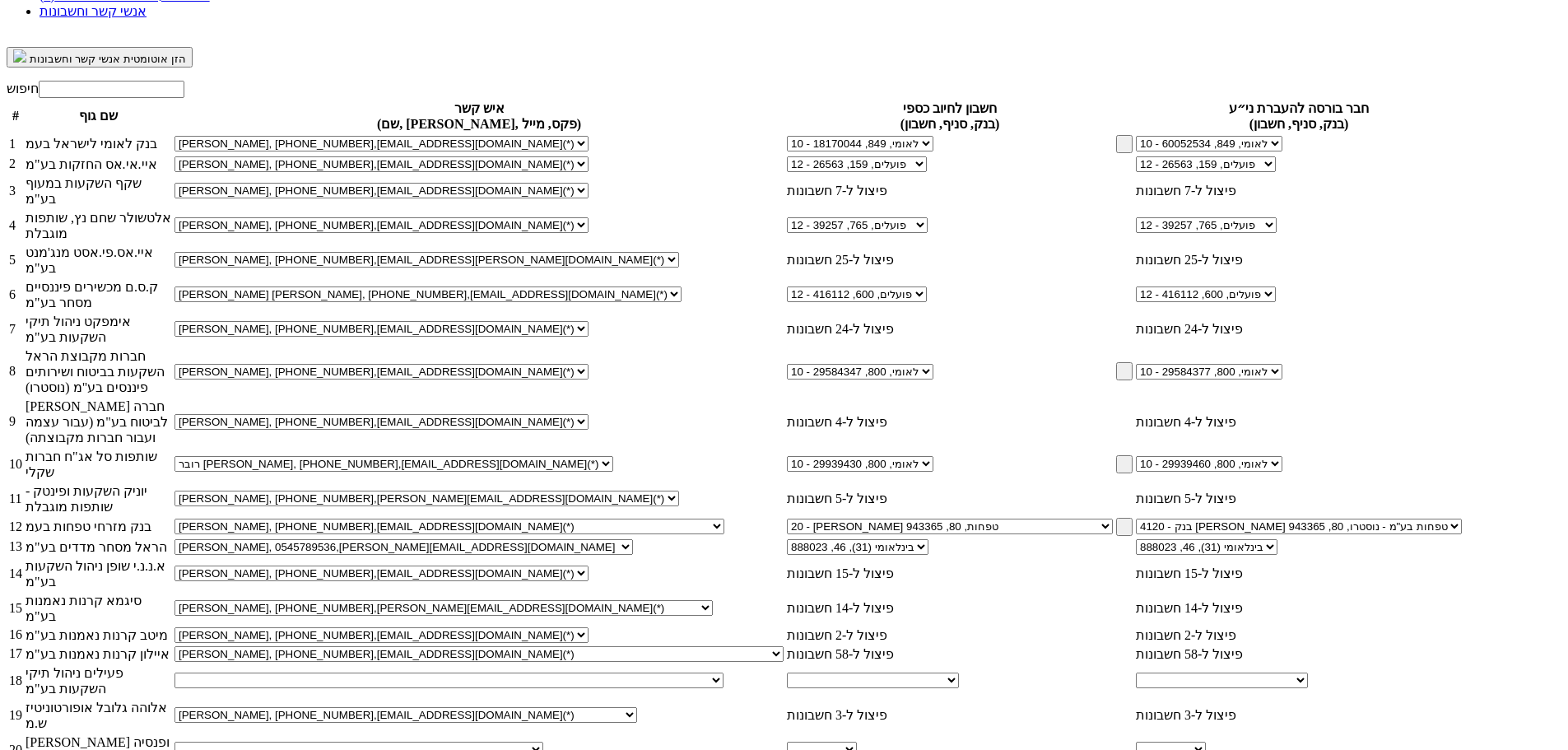
click at [724, 672] on select "בתיה שדה, 052-3587704, peilim.hanpakot@peilim.com נעמה לוי הופמן, 050-449104, p…" at bounding box center [449, 680] width 549 height 15
click at [543, 742] on select "אורי קרן, Adi.Cohen@more.co.il אורי קרן, Lilach.BenTovim@more.co.il אורי קרן, 0…" at bounding box center [359, 749] width 369 height 15
select select "65415128d3eba2be2c4b46dc"
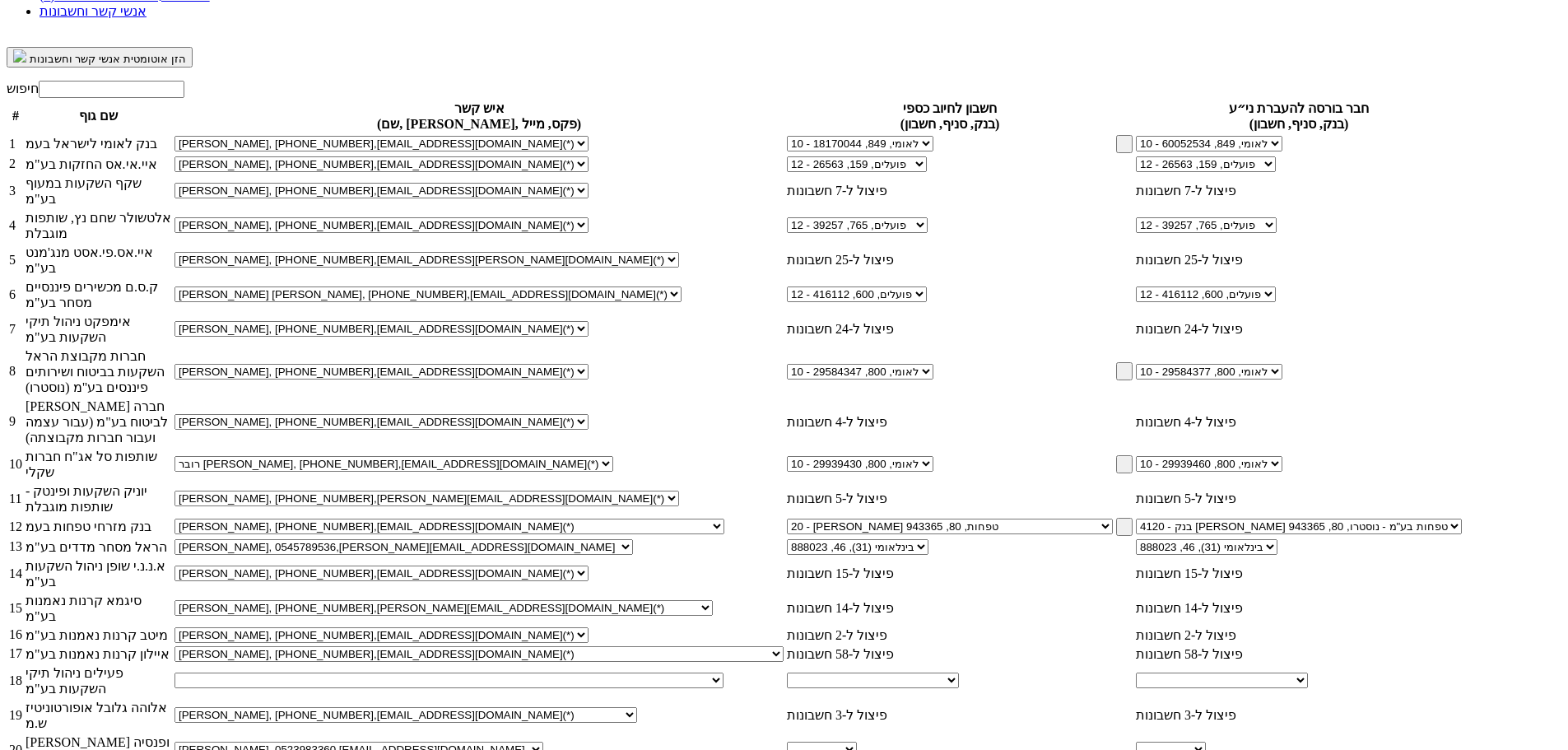
click at [543, 742] on select "אורי קרן, Adi.Cohen@more.co.il אורי קרן, Lilach.BenTovim@more.co.il אורי קרן, 0…" at bounding box center [359, 749] width 369 height 15
click at [724, 672] on select "בתיה שדה, 052-3587704, peilim.hanpakot@peilim.com נעמה לוי הופמן, 050-449104, p…" at bounding box center [449, 680] width 549 height 15
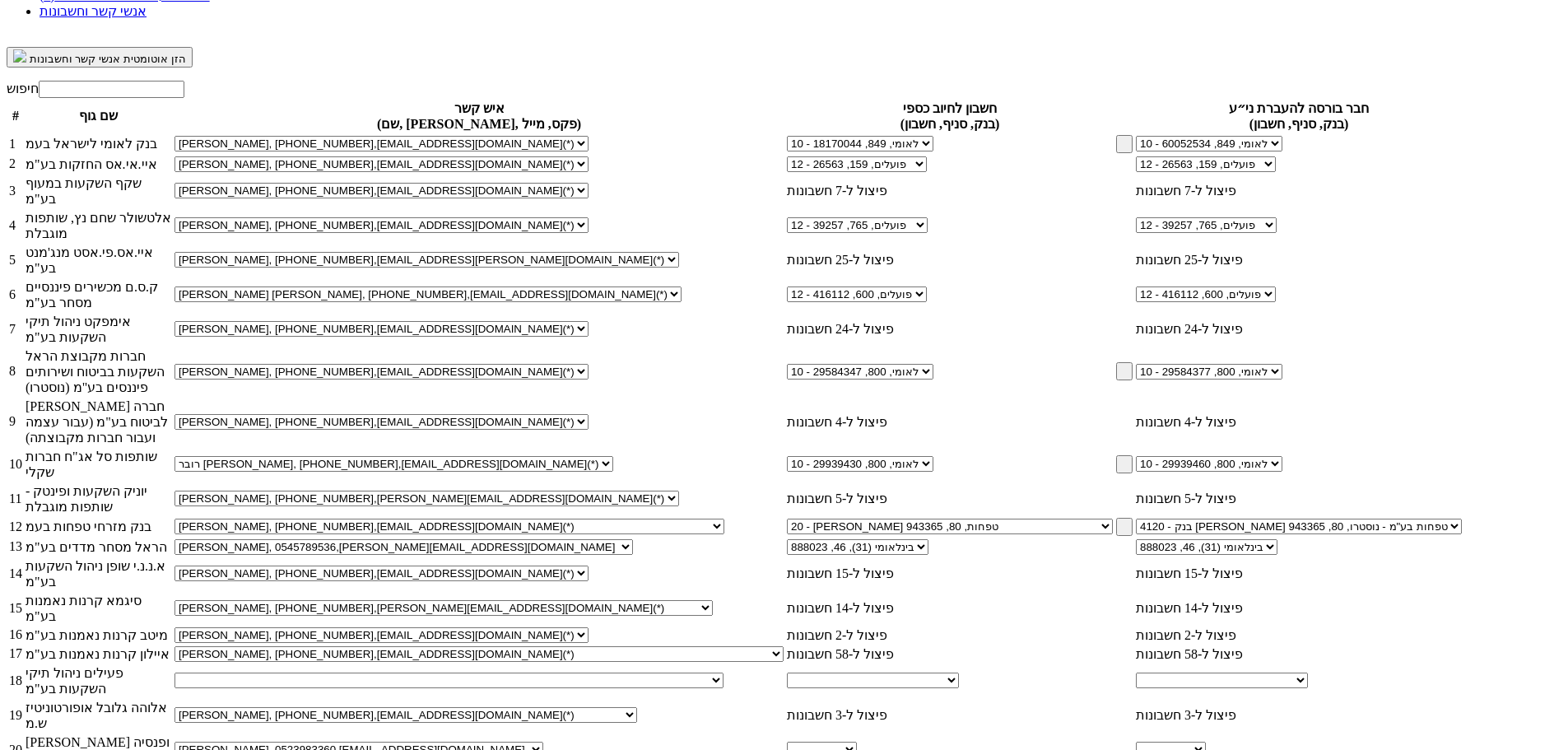
click at [724, 672] on select "בתיה שדה, 052-3587704, peilim.hanpakot@peilim.com נעמה לוי הופמן, 050-449104, p…" at bounding box center [449, 680] width 549 height 15
select select "5ecaa1619e0f1c237eeace31"
click at [724, 672] on select "בתיה שדה, 052-3587704, peilim.hanpakot@peilim.com נעמה לוי הופמן, 050-449104, p…" at bounding box center [449, 680] width 549 height 15
click at [1465, 681] on link at bounding box center [1465, 681] width 0 height 0
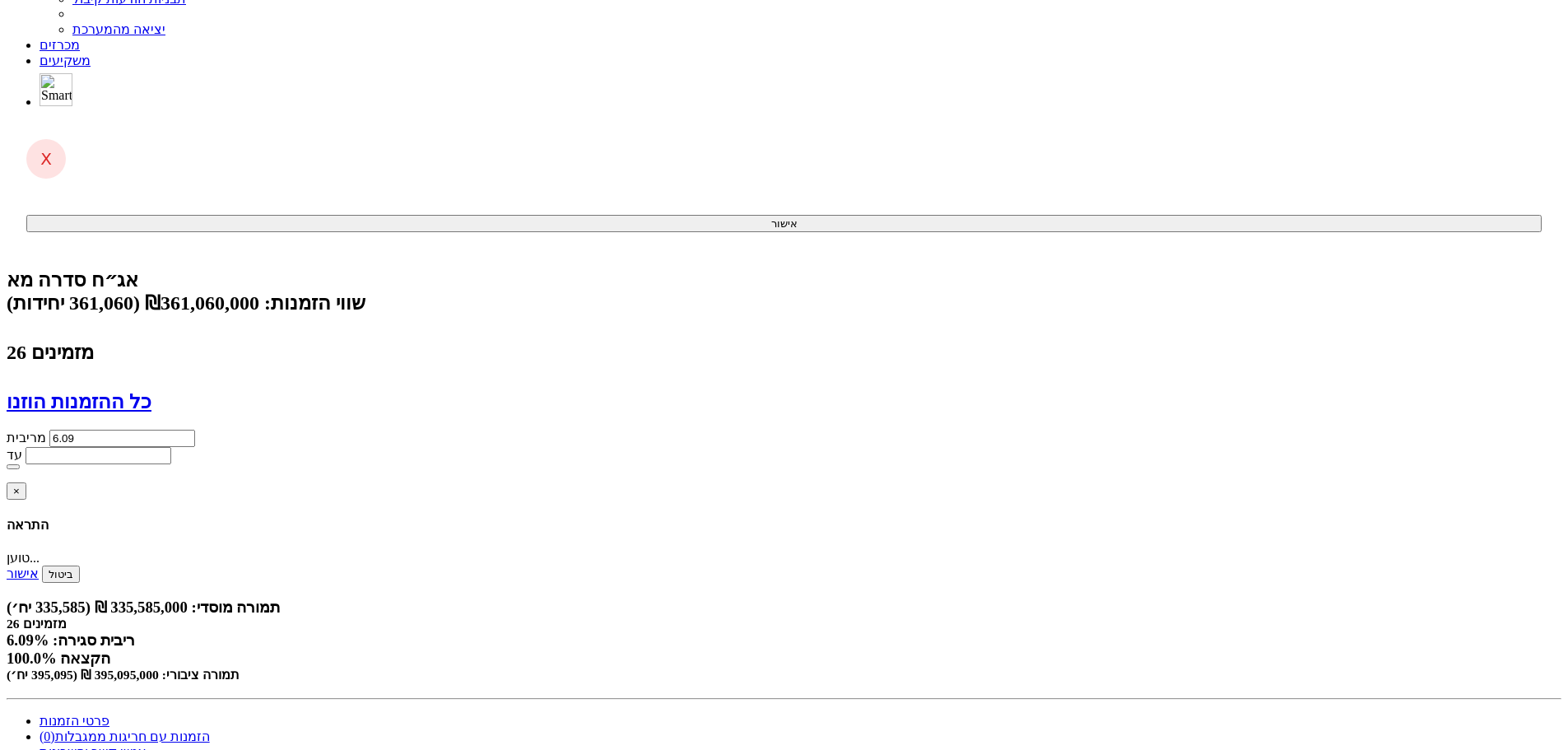
scroll to position [0, 0]
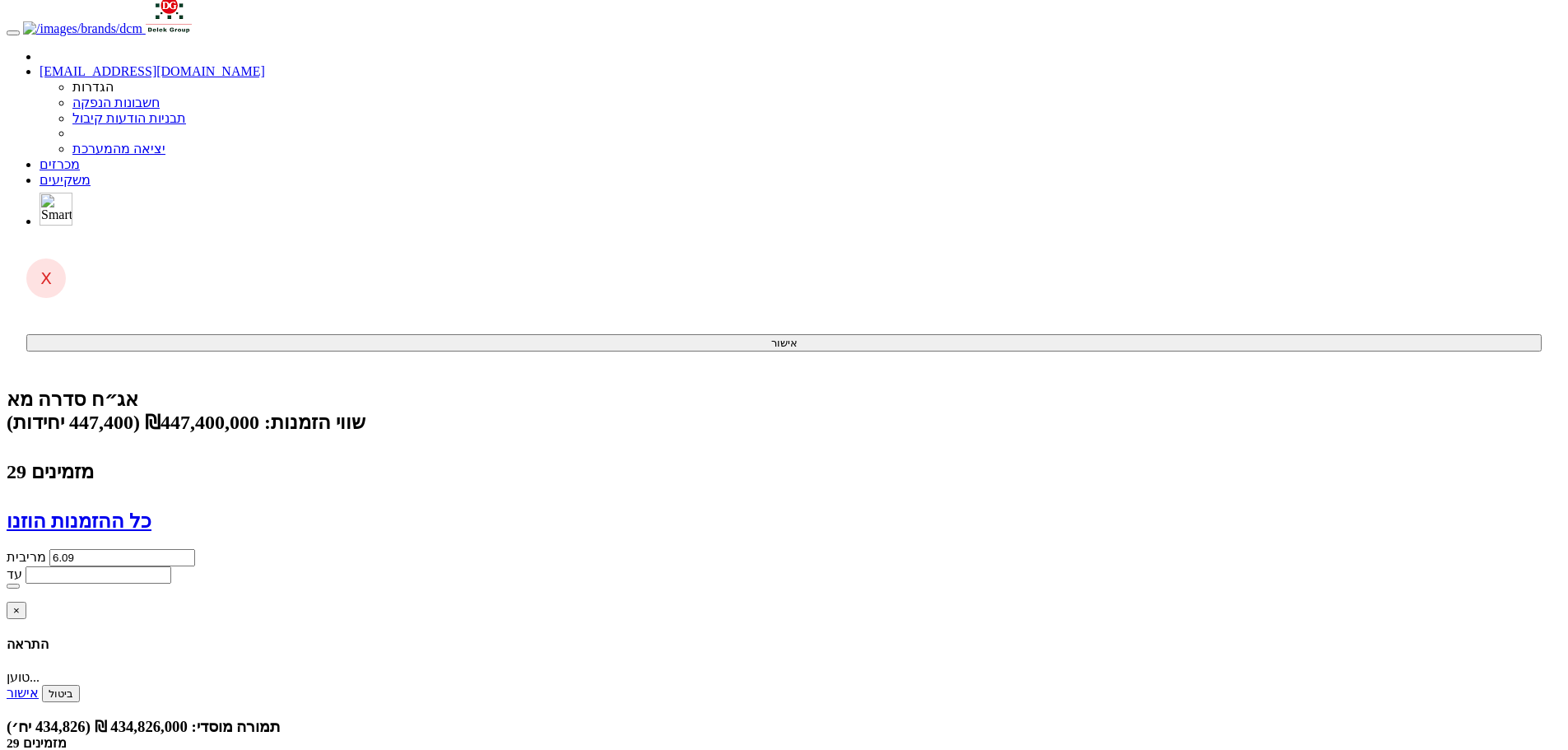
scroll to position [6, 0]
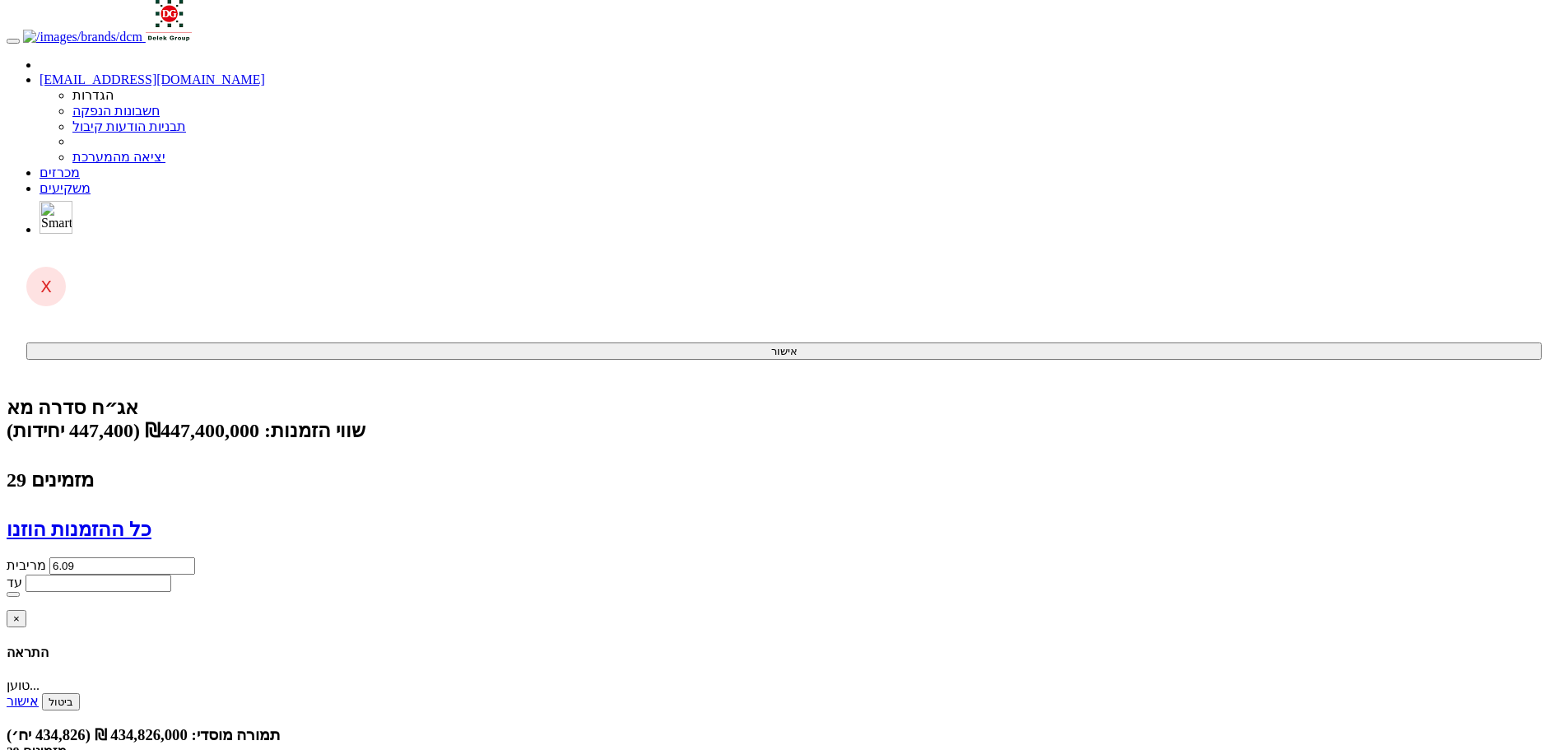
click at [80, 166] on link "מכרזים" at bounding box center [59, 173] width 41 height 14
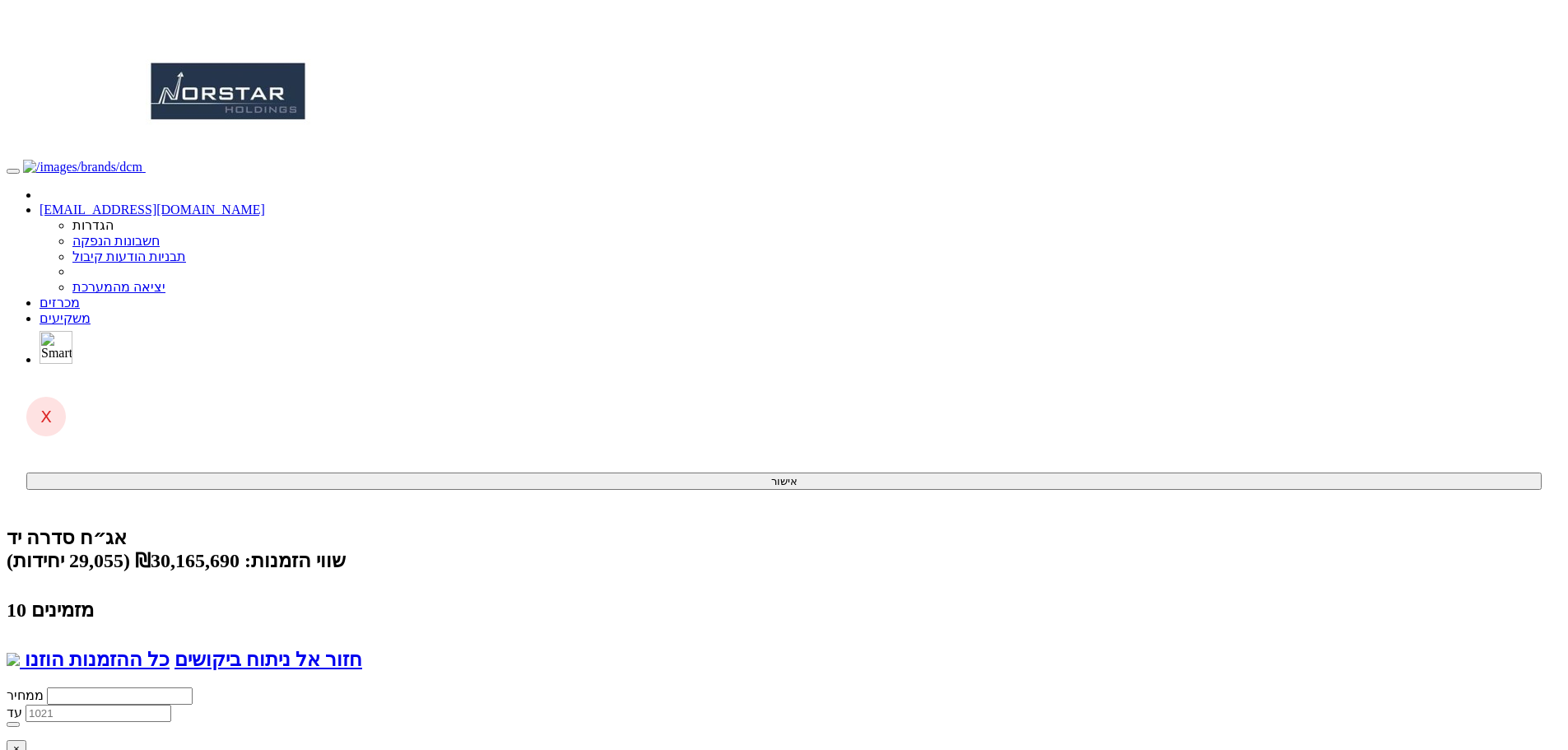
click at [80, 296] on link "מכרזים" at bounding box center [59, 303] width 41 height 14
